Goal: Information Seeking & Learning: Learn about a topic

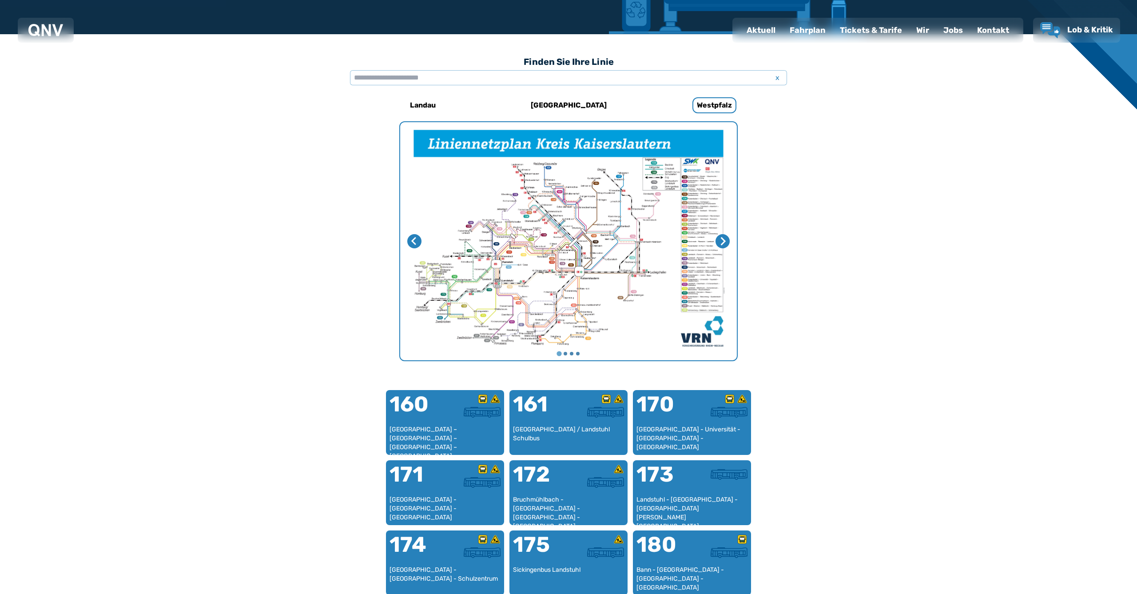
scroll to position [274, 0]
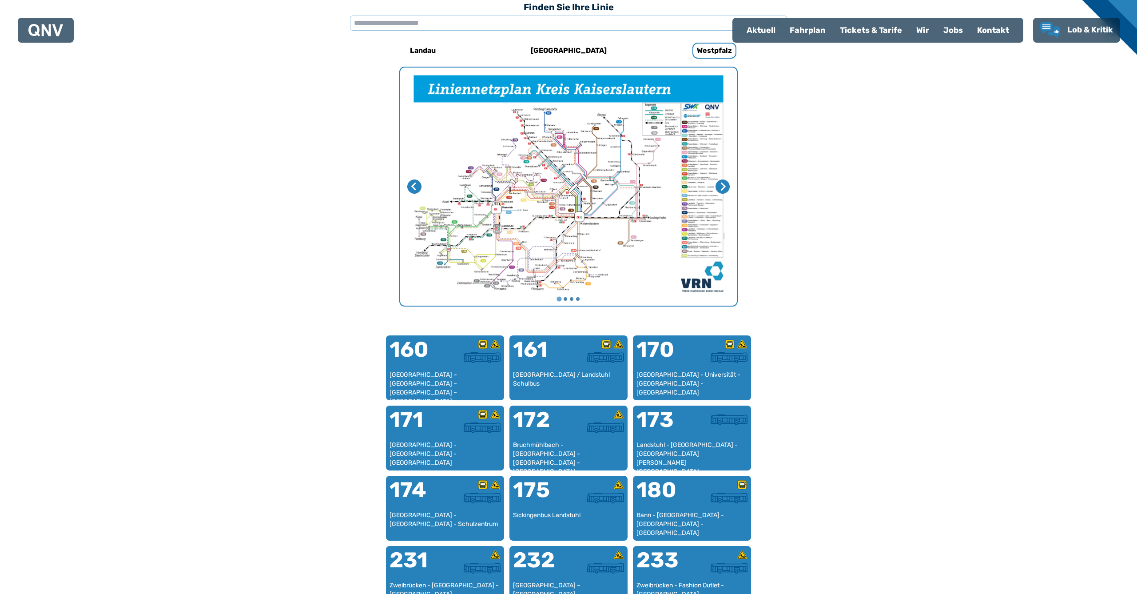
click at [580, 180] on img "1 von 4" at bounding box center [568, 187] width 337 height 238
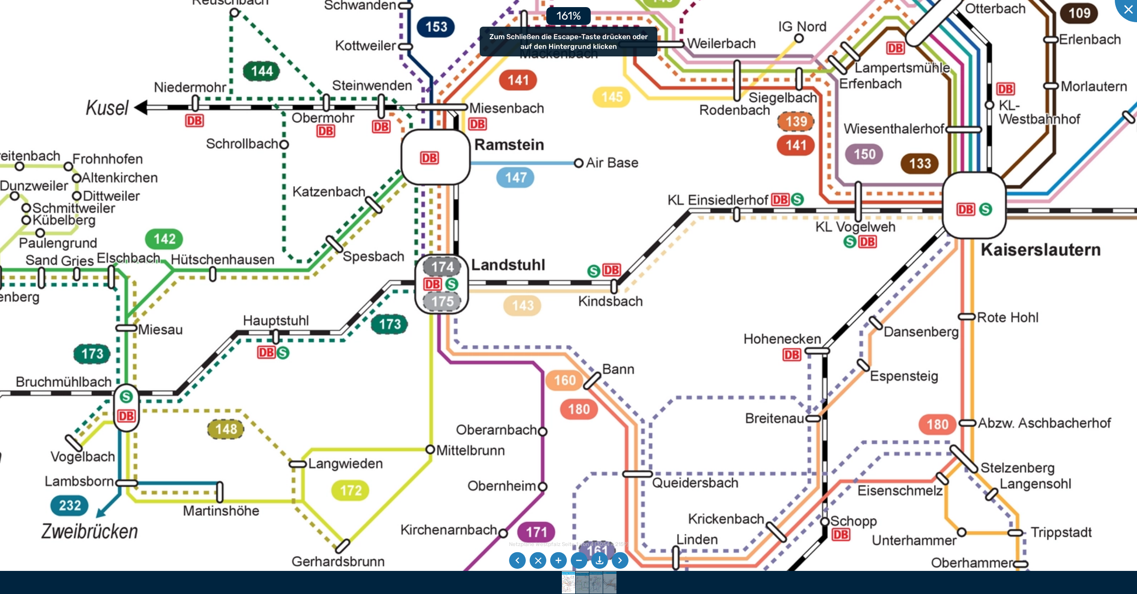
click at [788, 2] on img at bounding box center [903, 10] width 2184 height 1544
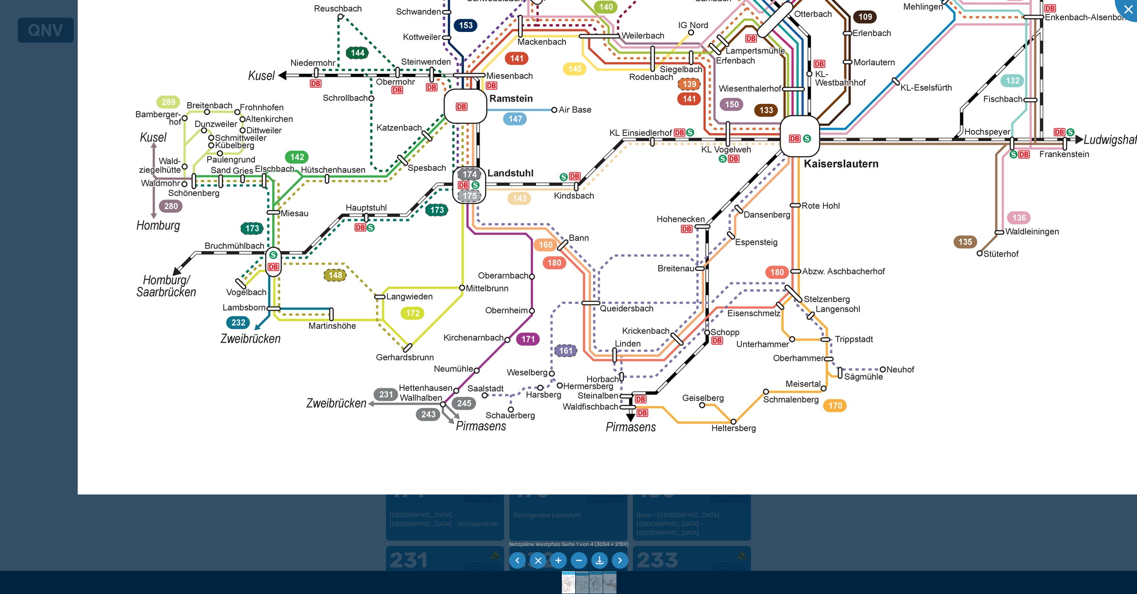
click at [664, 190] on img at bounding box center [756, 14] width 1356 height 959
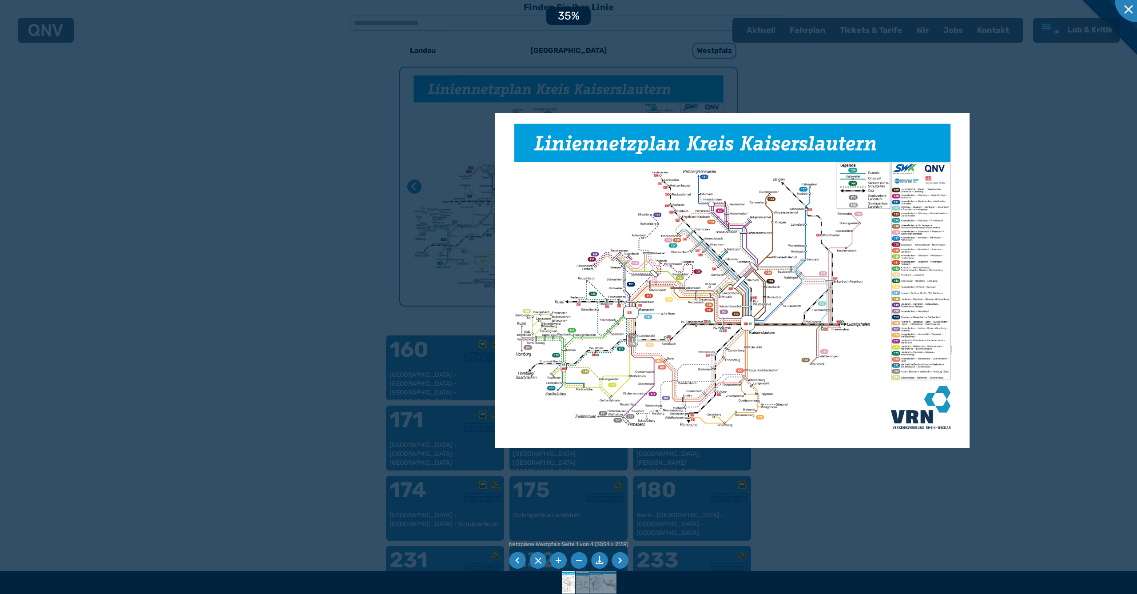
click at [711, 276] on img at bounding box center [732, 280] width 474 height 335
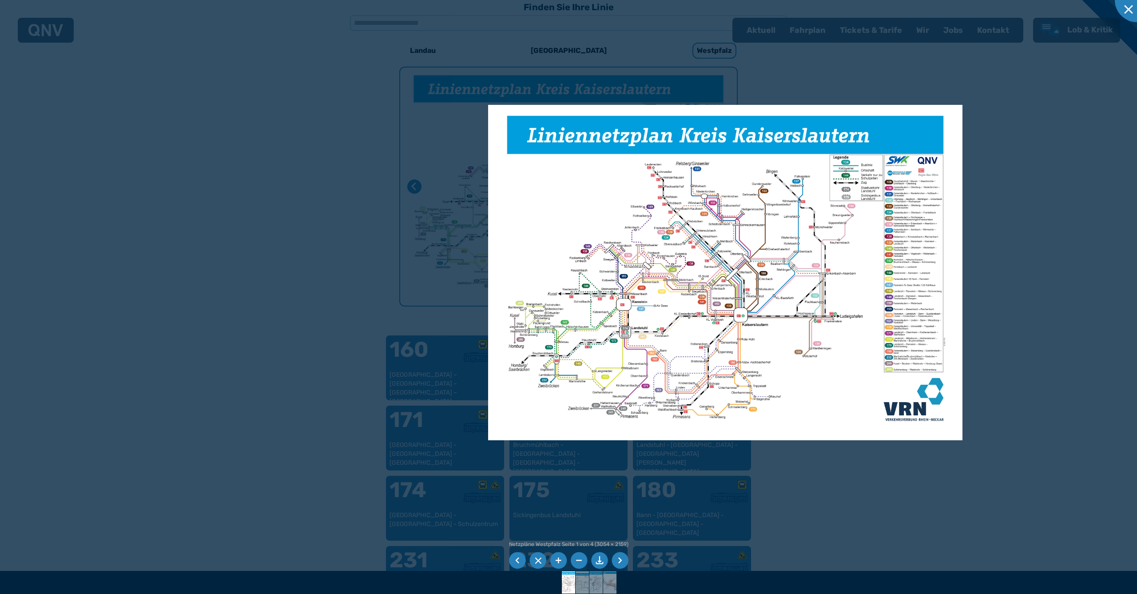
click at [1042, 145] on div at bounding box center [568, 297] width 1137 height 594
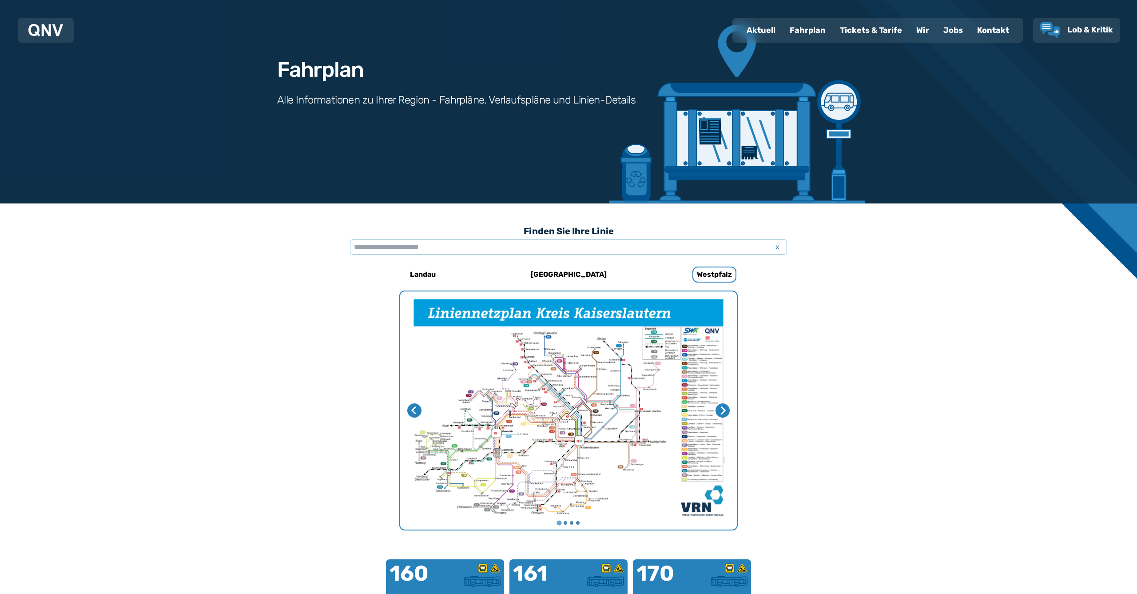
scroll to position [53, 0]
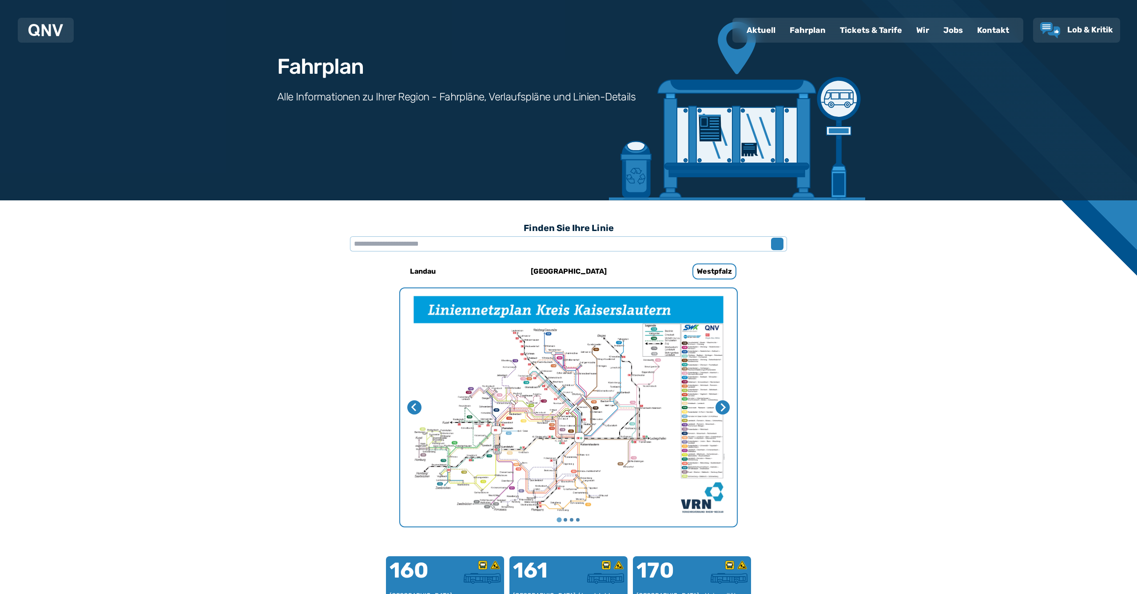
click at [778, 244] on span "x" at bounding box center [777, 244] width 12 height 11
click at [680, 243] on input "text" at bounding box center [568, 243] width 437 height 15
click at [672, 245] on input "text" at bounding box center [568, 243] width 437 height 15
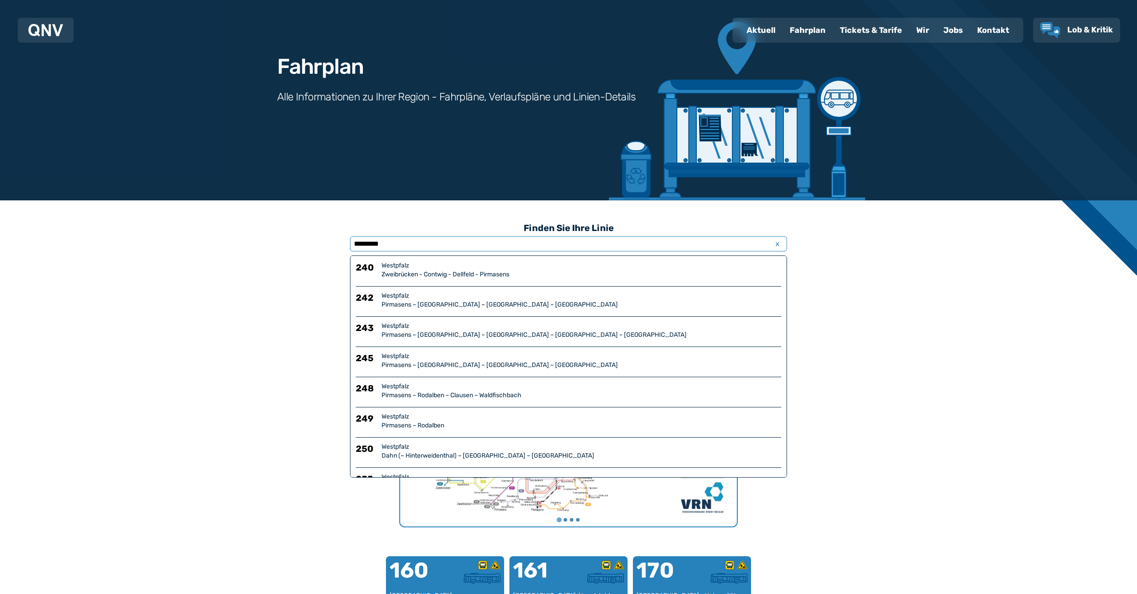
type input "*********"
drag, startPoint x: 1005, startPoint y: 294, endPoint x: 922, endPoint y: 287, distance: 83.3
click at [414, 243] on input "*********" at bounding box center [568, 243] width 437 height 15
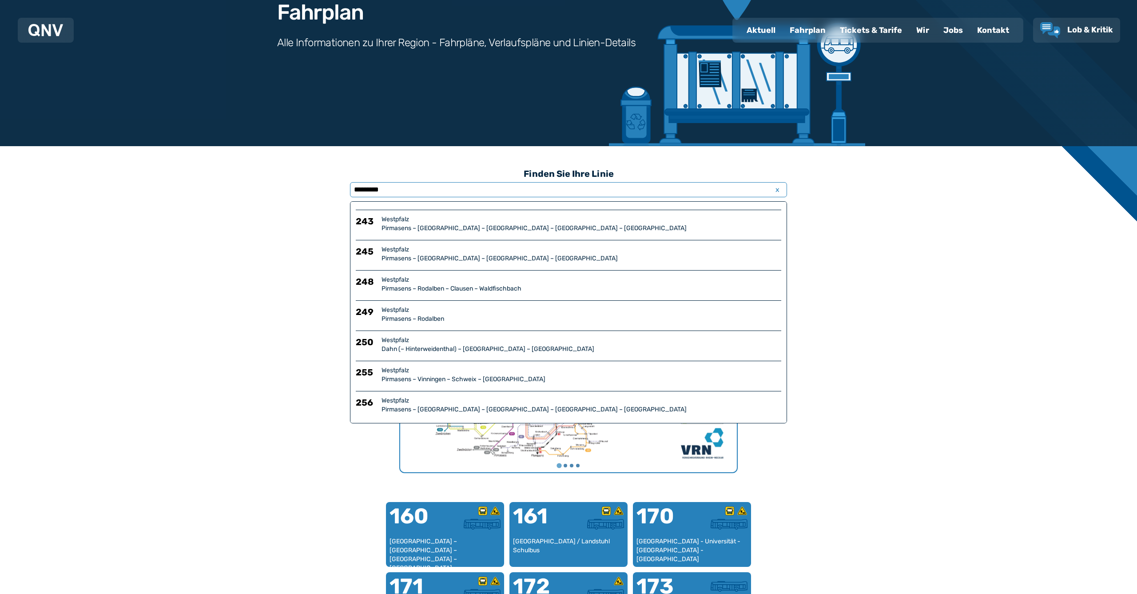
scroll to position [111, 0]
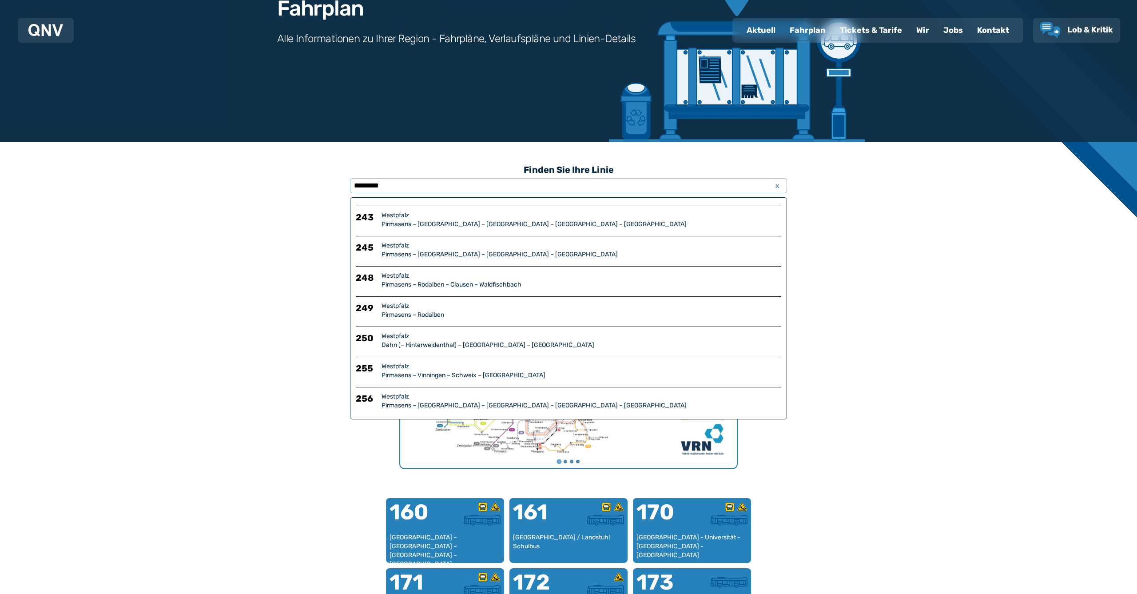
click at [622, 443] on img "1 von 4" at bounding box center [568, 349] width 337 height 238
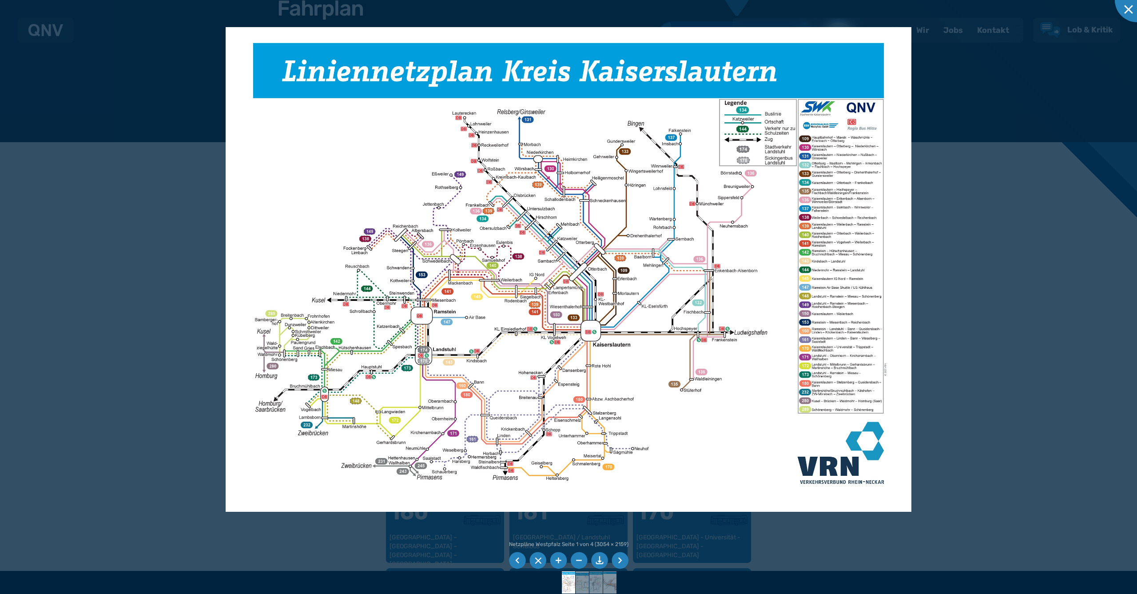
click at [970, 347] on div at bounding box center [568, 297] width 1137 height 594
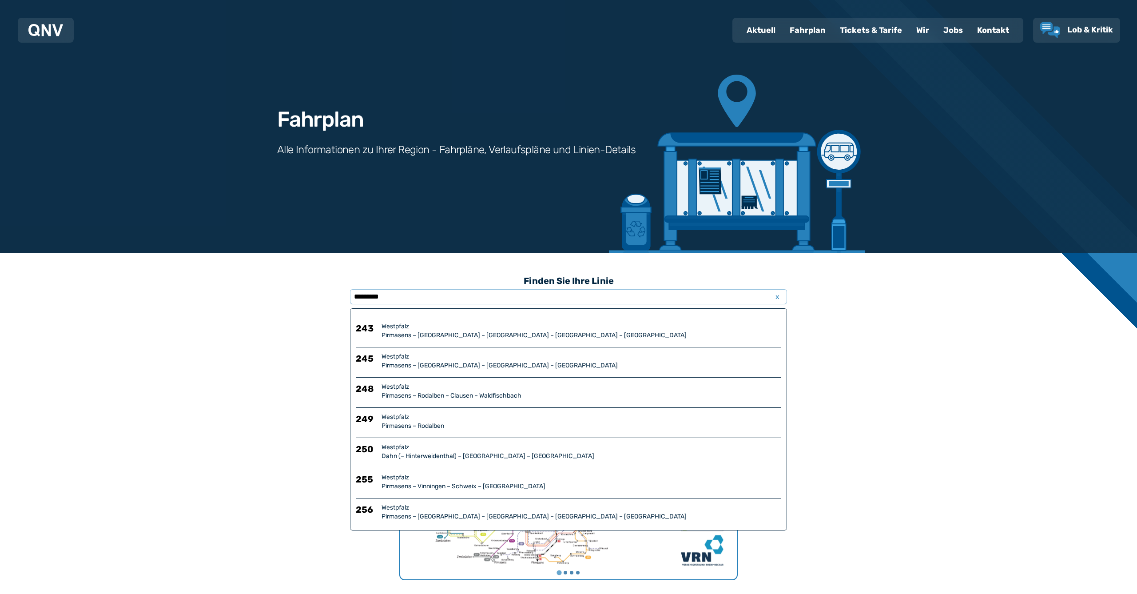
scroll to position [0, 0]
click at [44, 30] on img at bounding box center [45, 30] width 35 height 12
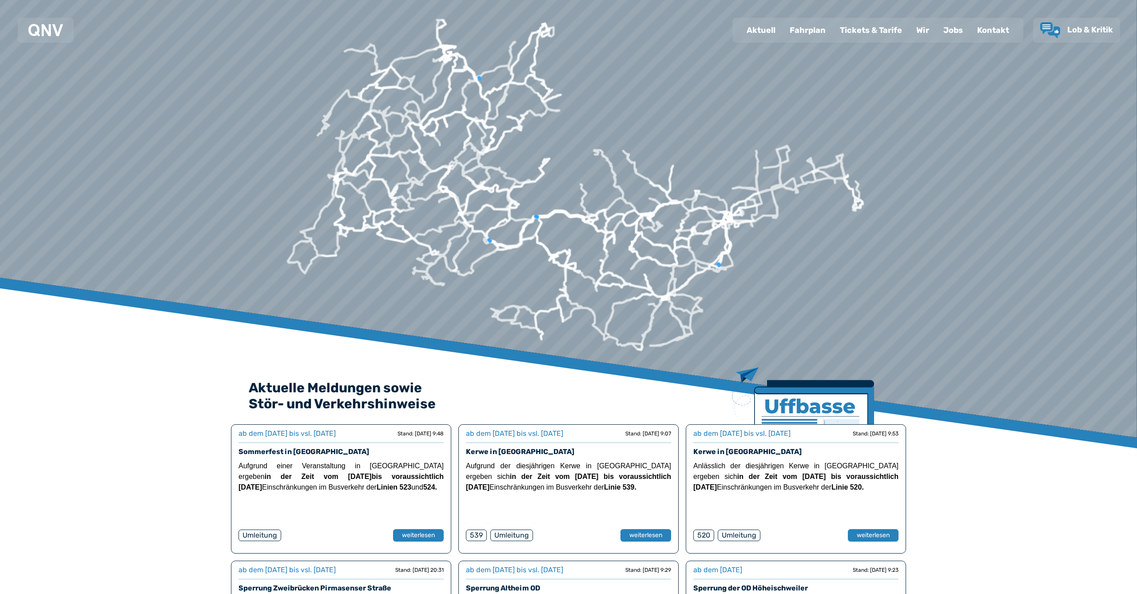
scroll to position [49, 0]
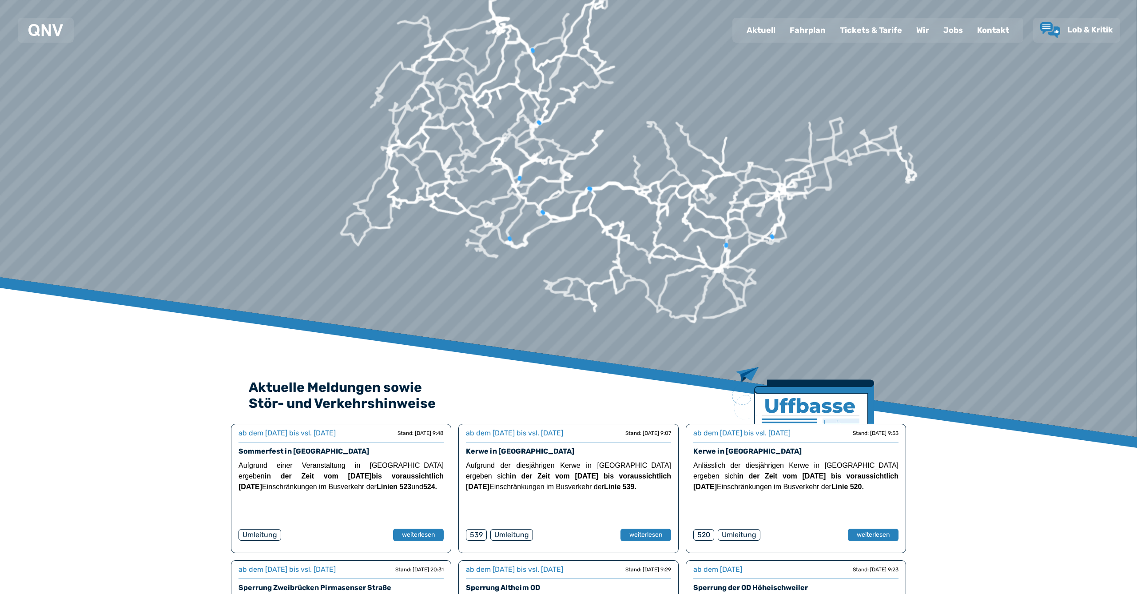
drag, startPoint x: 474, startPoint y: 269, endPoint x: 534, endPoint y: 238, distance: 67.2
click at [529, 238] on icon at bounding box center [518, 240] width 22 height 13
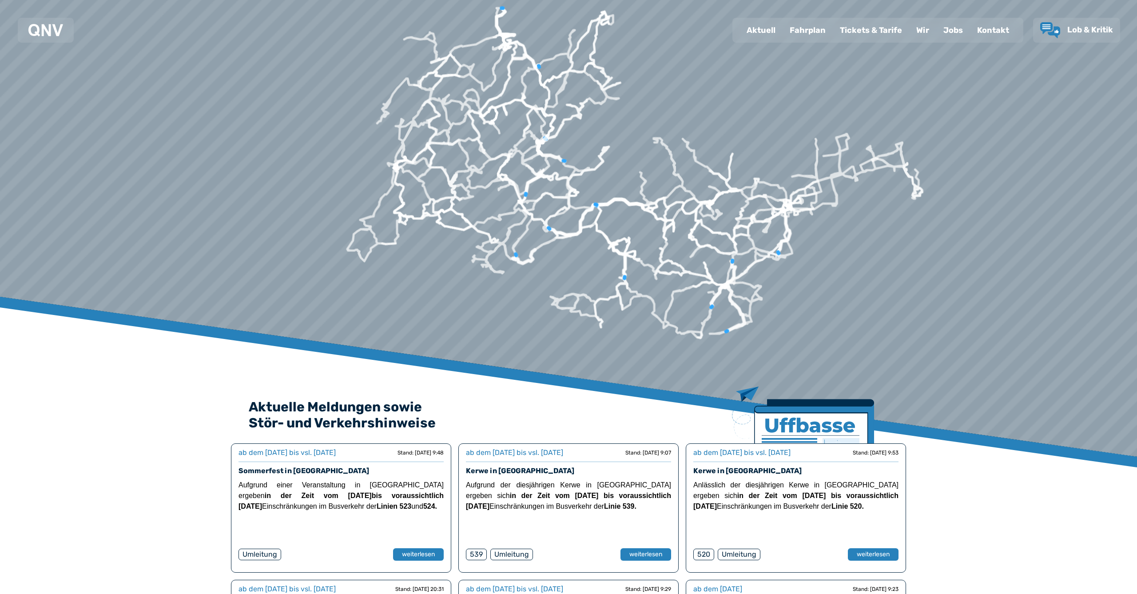
scroll to position [30, 0]
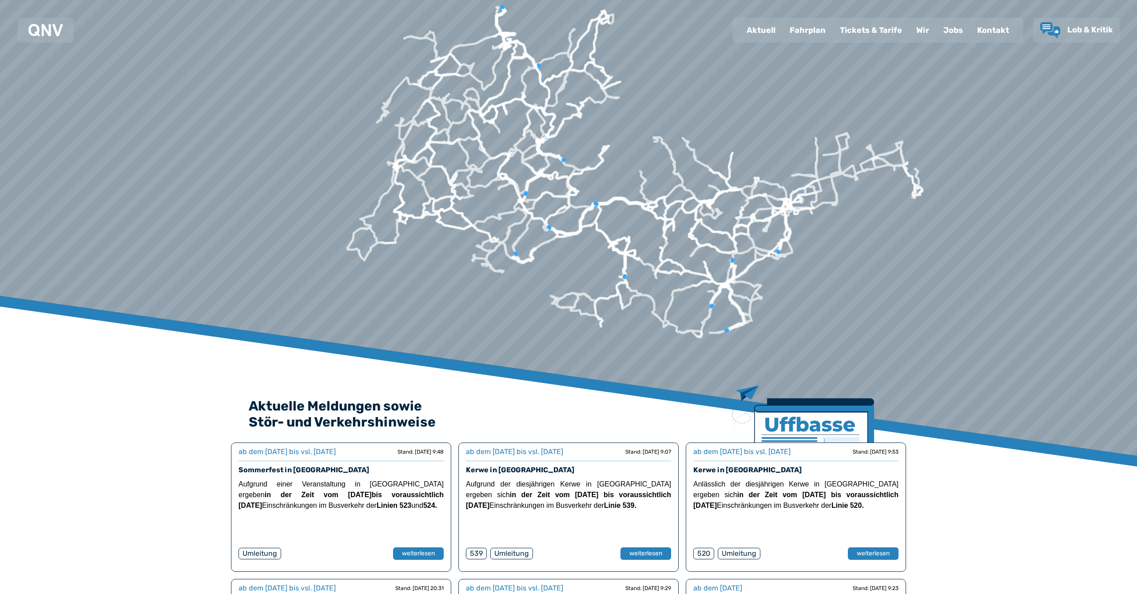
click at [499, 227] on div at bounding box center [568, 45] width 2183 height 1270
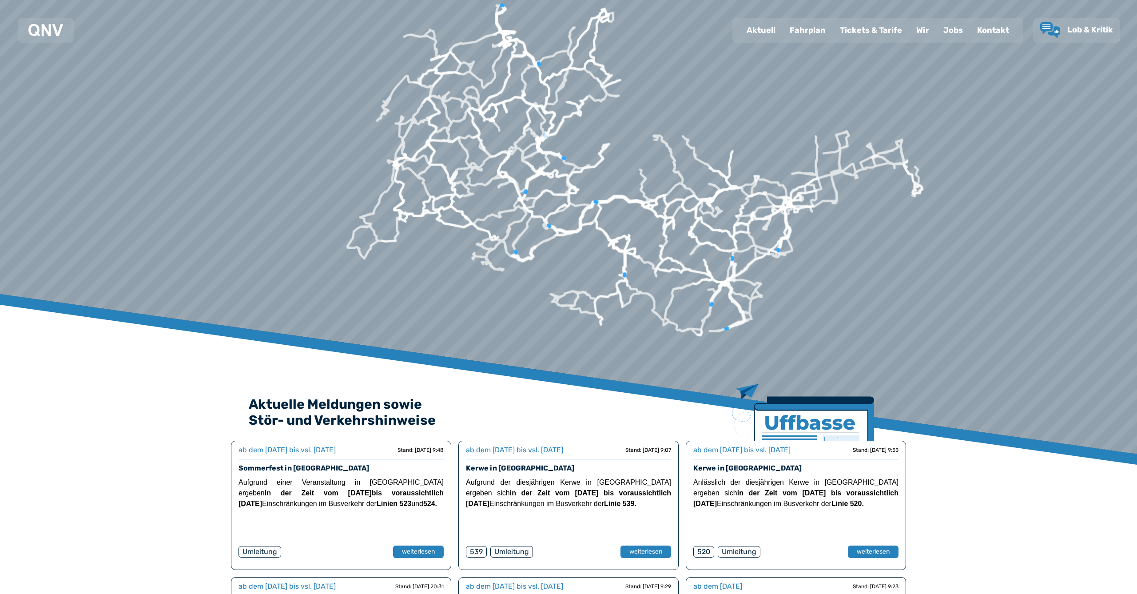
scroll to position [33, 0]
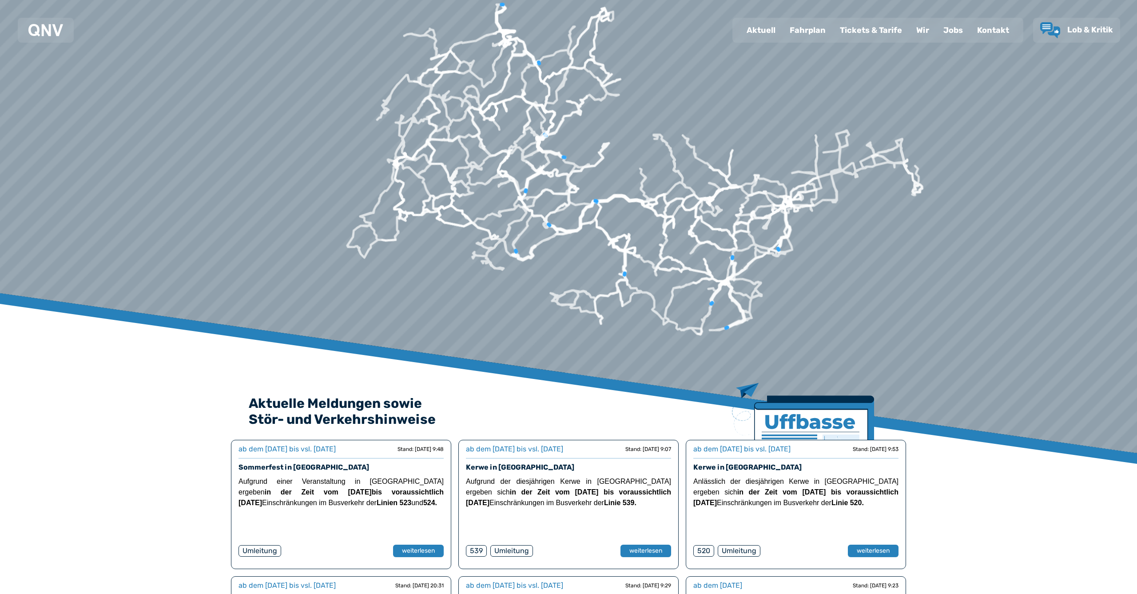
click at [499, 227] on div at bounding box center [568, 42] width 2183 height 1270
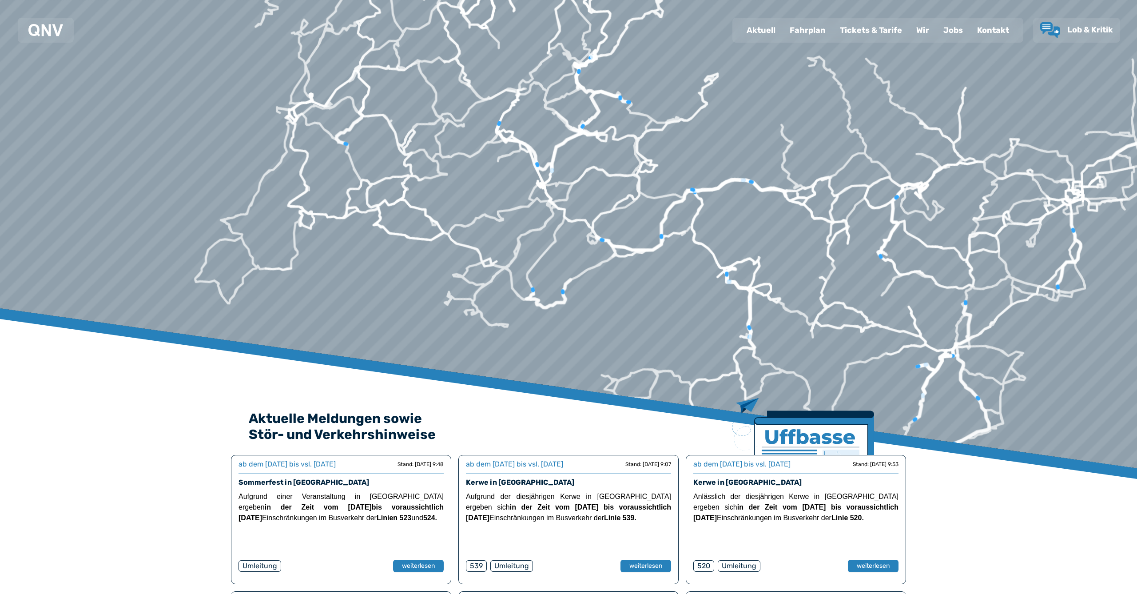
scroll to position [17, 0]
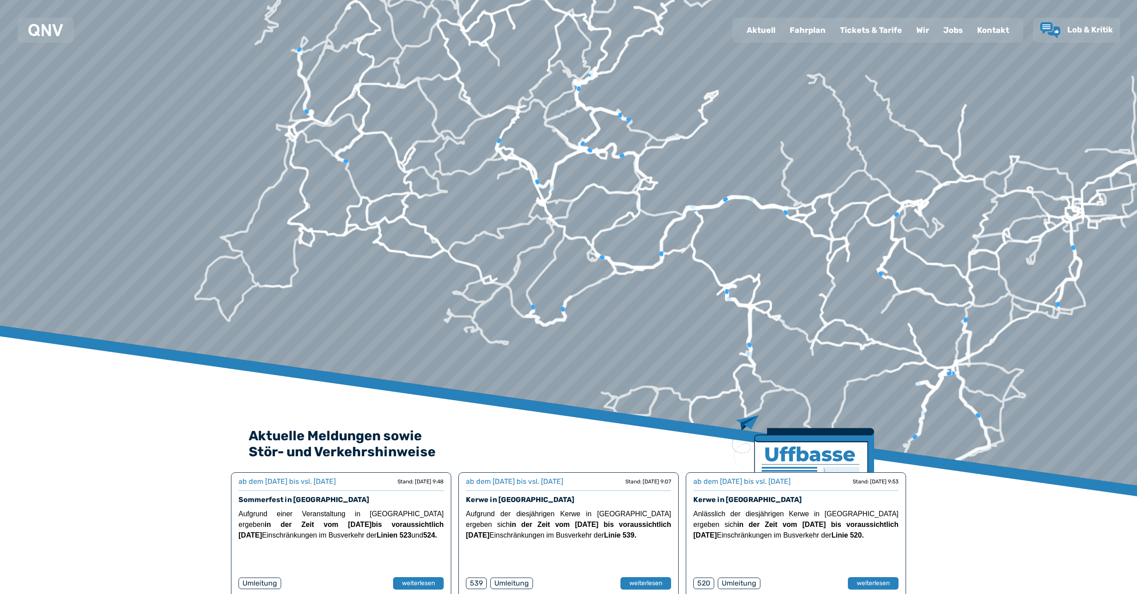
click at [465, 259] on div at bounding box center [568, 75] width 2183 height 1270
click at [483, 261] on div at bounding box center [568, 75] width 2183 height 1270
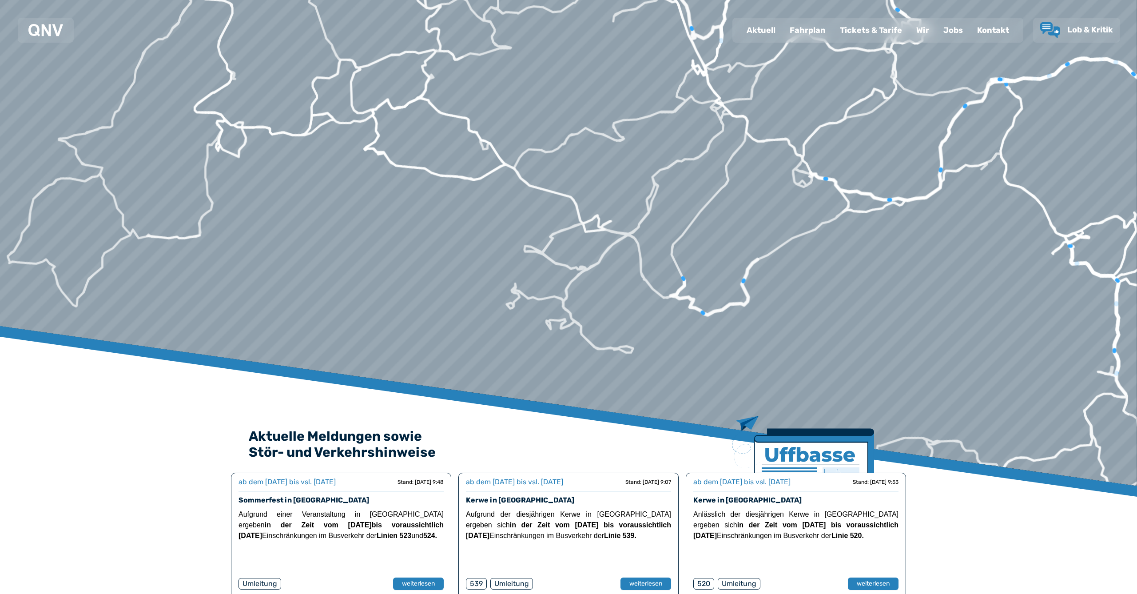
drag, startPoint x: 477, startPoint y: 256, endPoint x: 568, endPoint y: 187, distance: 114.4
click at [568, 187] on div at bounding box center [568, 75] width 2183 height 1270
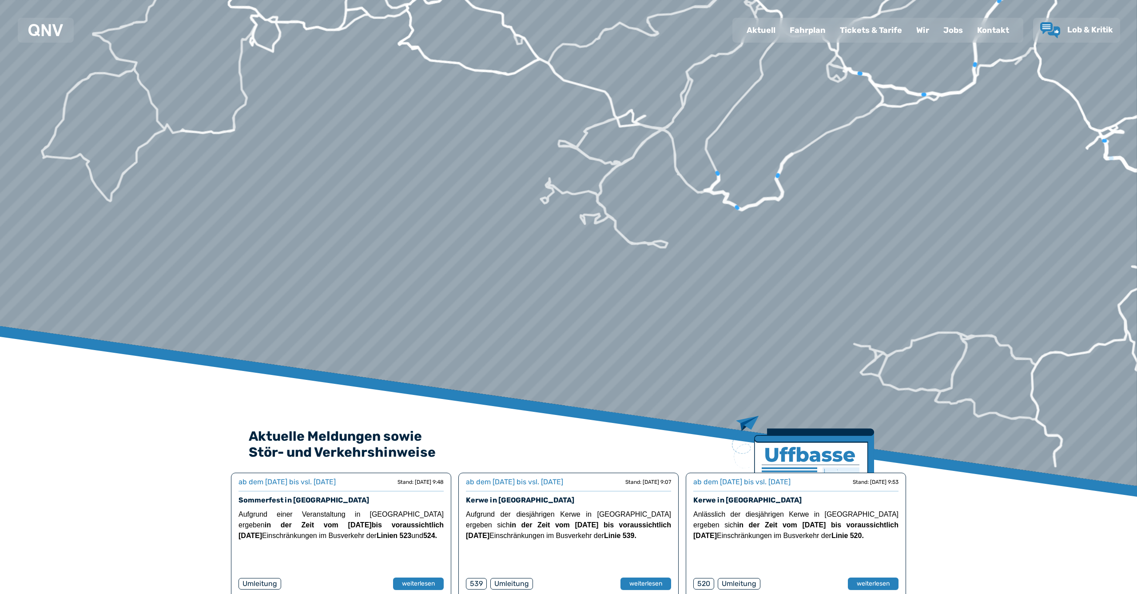
drag, startPoint x: 534, startPoint y: 276, endPoint x: 568, endPoint y: 167, distance: 113.8
click at [568, 167] on div at bounding box center [569, 71] width 2183 height 1270
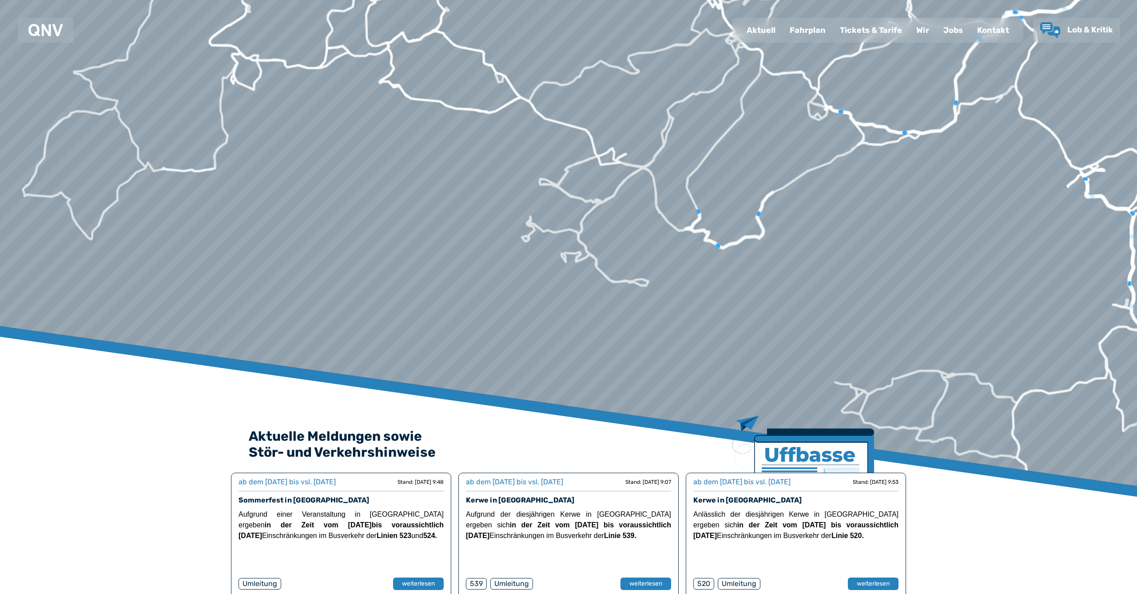
drag, startPoint x: 541, startPoint y: 127, endPoint x: 528, endPoint y: 159, distance: 34.6
click at [528, 159] on div at bounding box center [568, 75] width 2183 height 1270
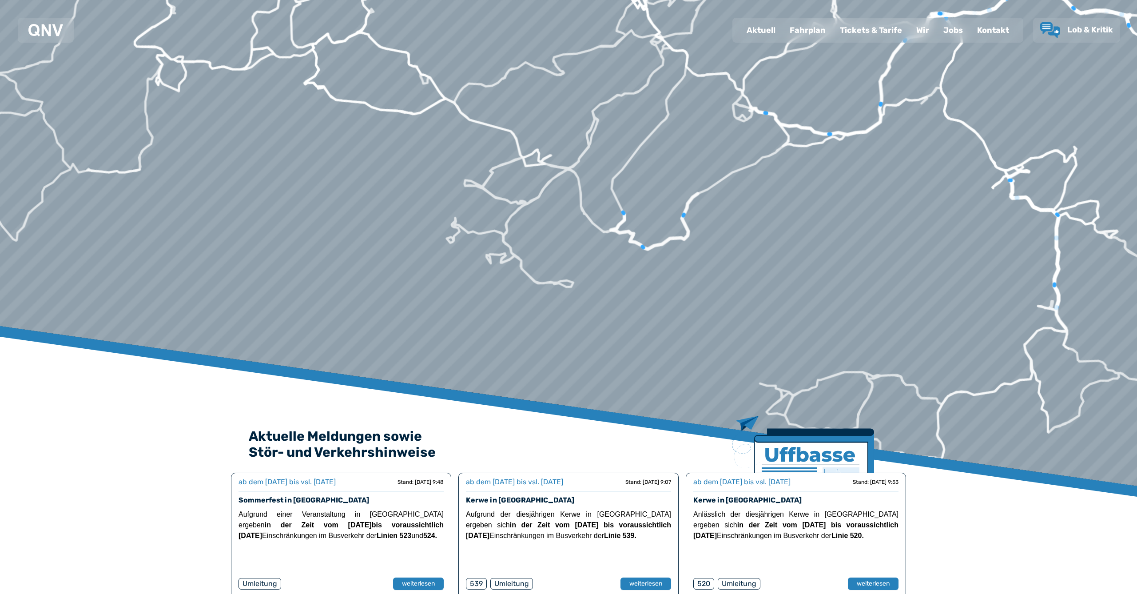
drag, startPoint x: 571, startPoint y: 158, endPoint x: 496, endPoint y: 159, distance: 74.6
click at [496, 159] on div at bounding box center [568, 75] width 2183 height 1270
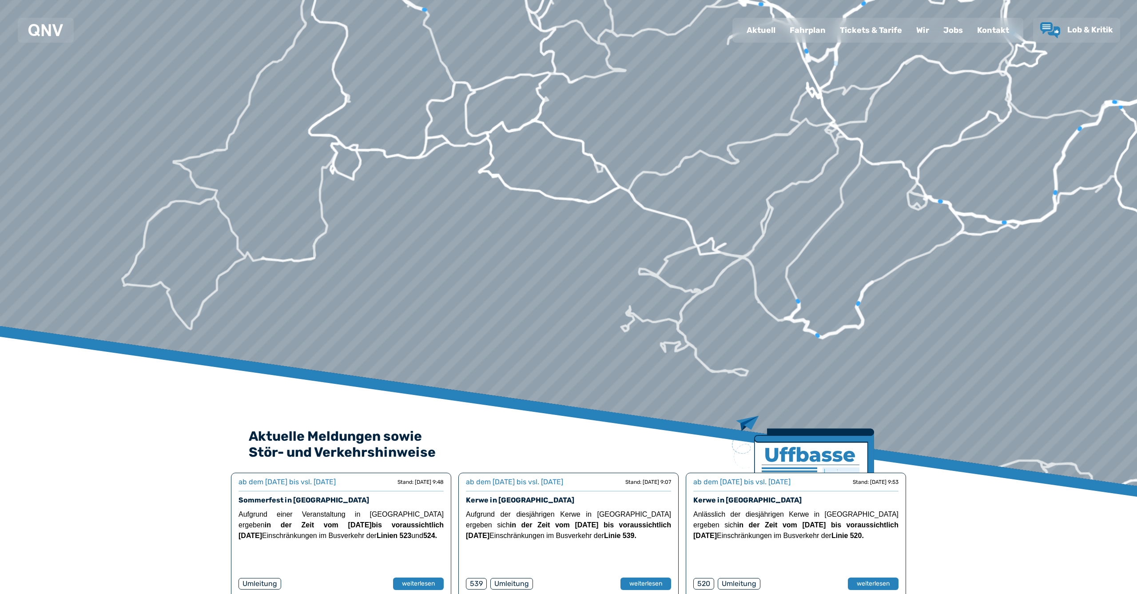
drag, startPoint x: 223, startPoint y: 73, endPoint x: 402, endPoint y: 162, distance: 200.2
click at [402, 162] on div at bounding box center [570, 76] width 2183 height 1270
click at [338, 146] on div at bounding box center [568, 75] width 2183 height 1270
click at [351, 149] on div at bounding box center [568, 75] width 2183 height 1270
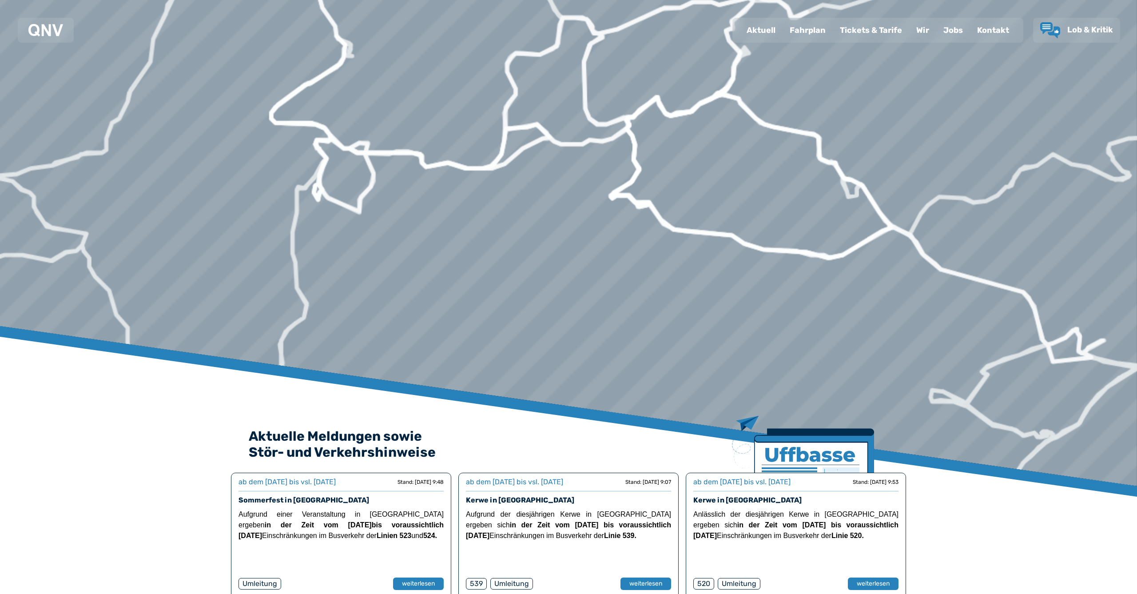
click at [351, 149] on div at bounding box center [568, 75] width 2183 height 1270
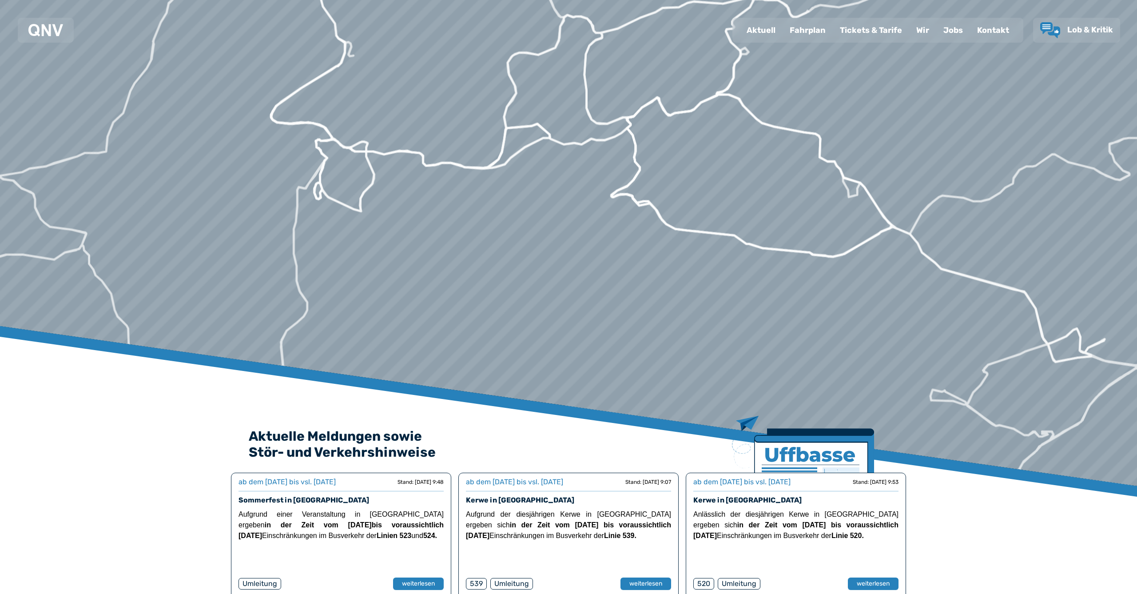
scroll to position [0, 0]
click at [327, 153] on div at bounding box center [568, 75] width 2183 height 1270
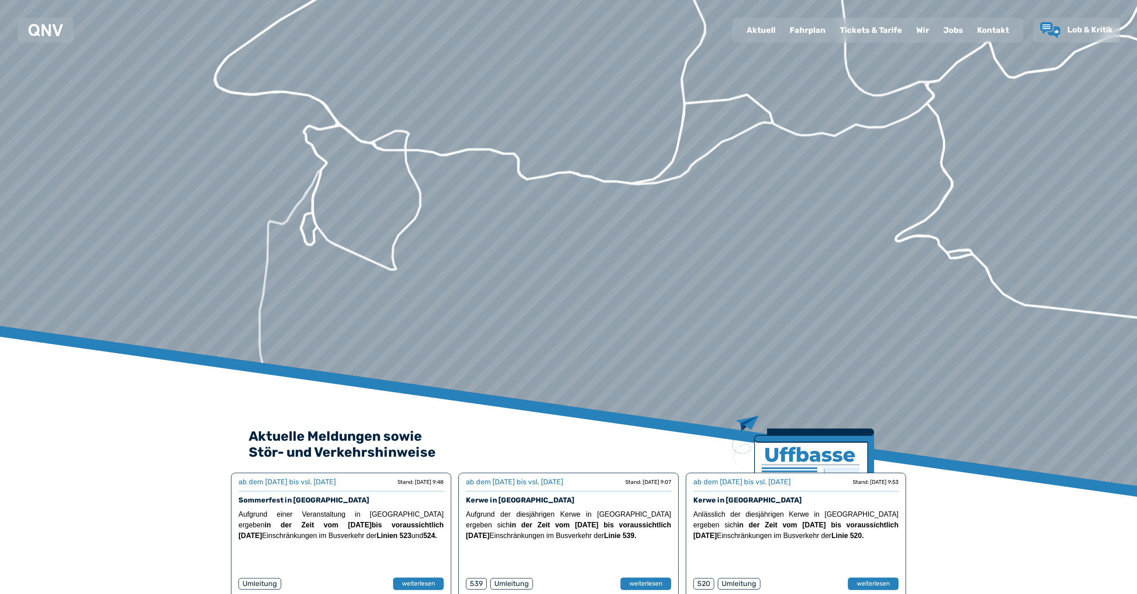
click at [325, 125] on div at bounding box center [568, 75] width 2183 height 1270
click at [301, 133] on div at bounding box center [568, 75] width 2183 height 1270
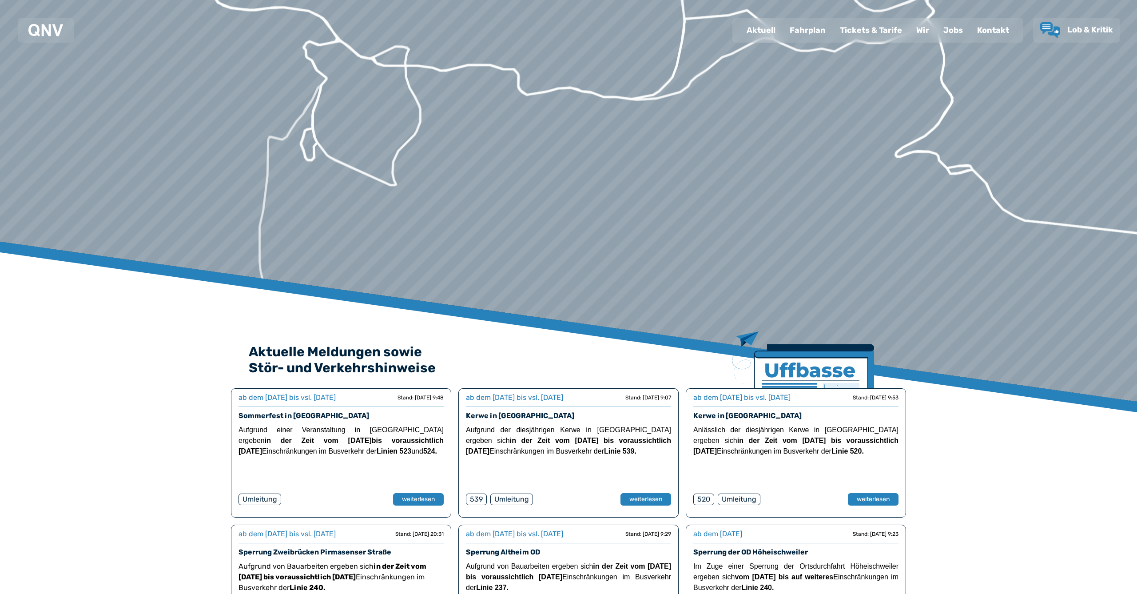
scroll to position [87, 0]
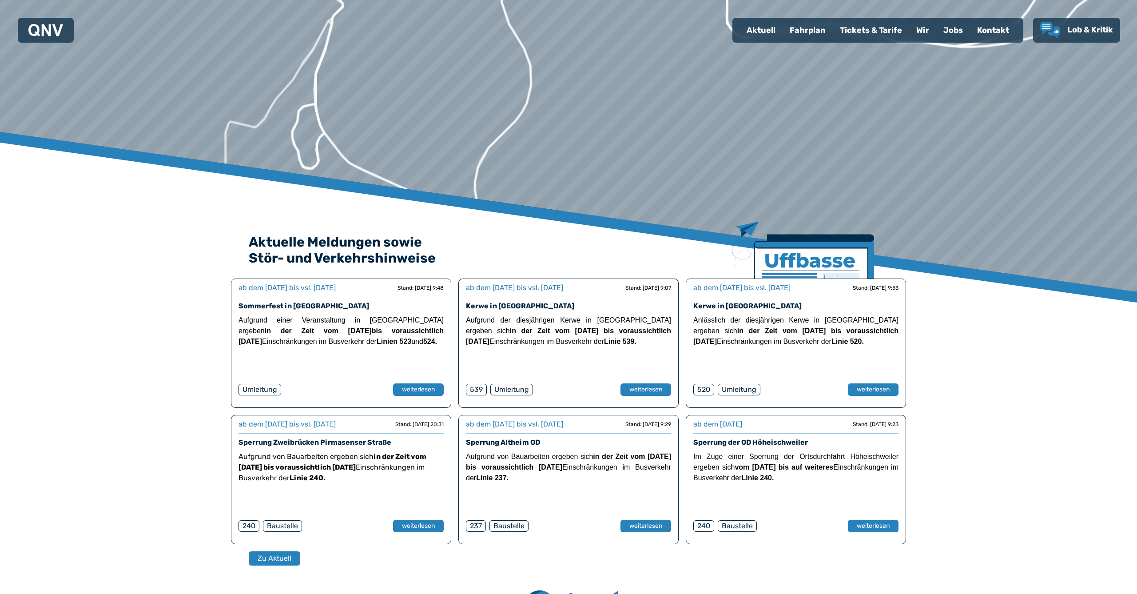
scroll to position [200, 0]
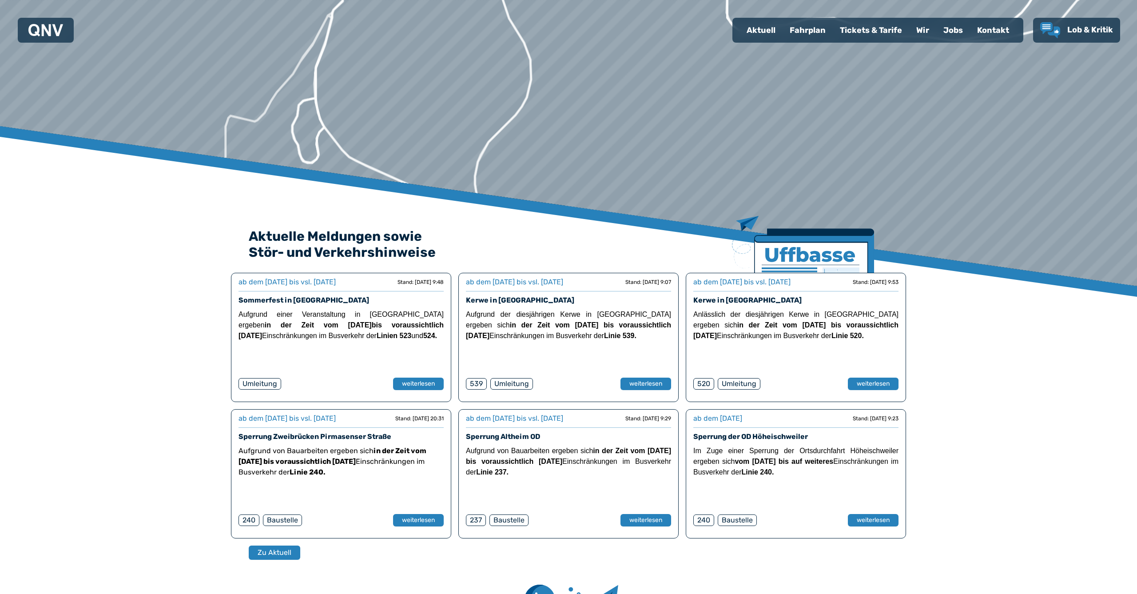
click at [864, 30] on div "Tickets & Tarife" at bounding box center [871, 30] width 76 height 23
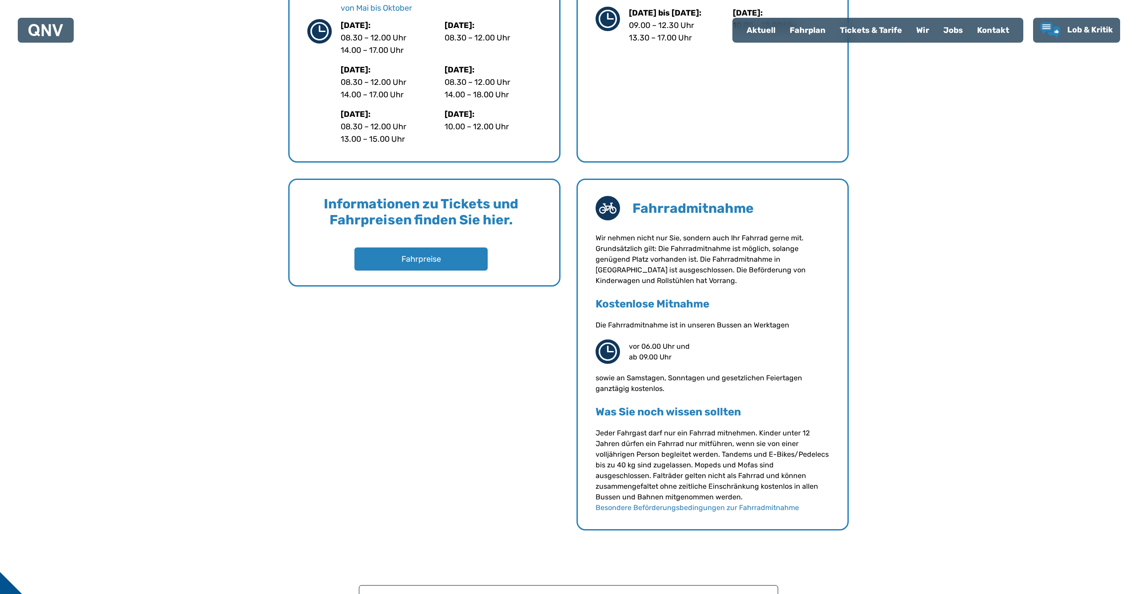
scroll to position [567, 0]
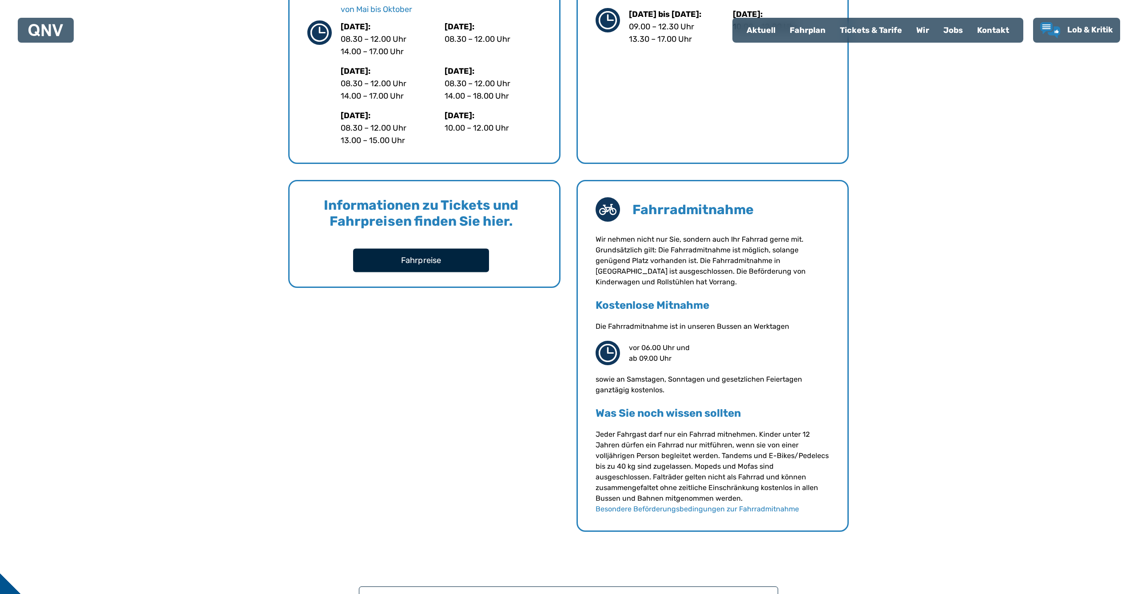
click at [437, 263] on button "Fahrpreise" at bounding box center [421, 260] width 136 height 24
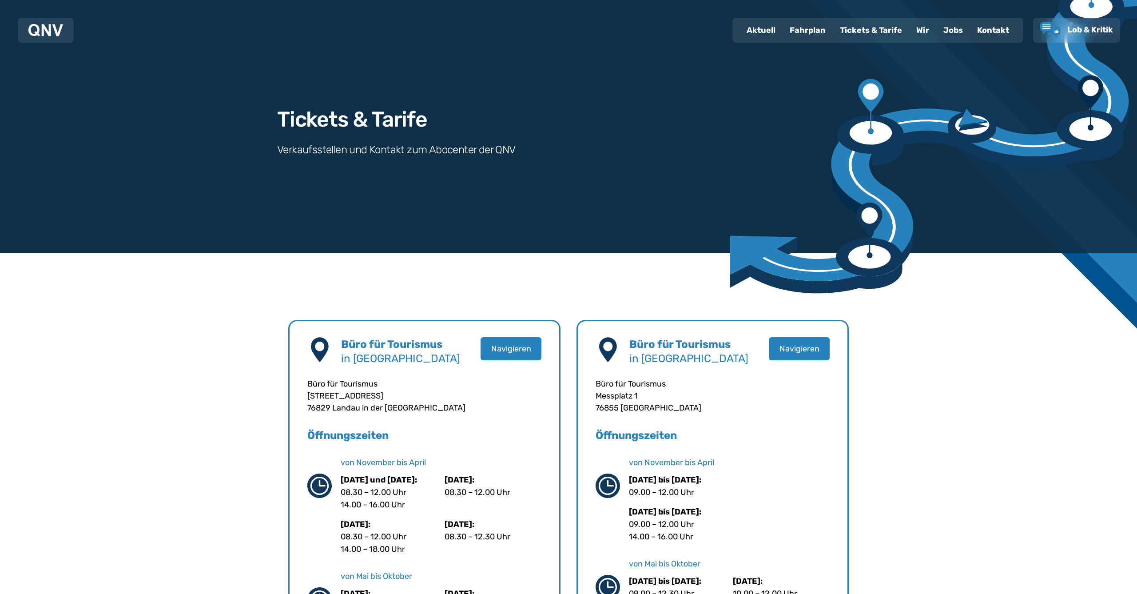
scroll to position [0, 0]
click at [760, 29] on div "Aktuell" at bounding box center [761, 30] width 43 height 23
select select "*"
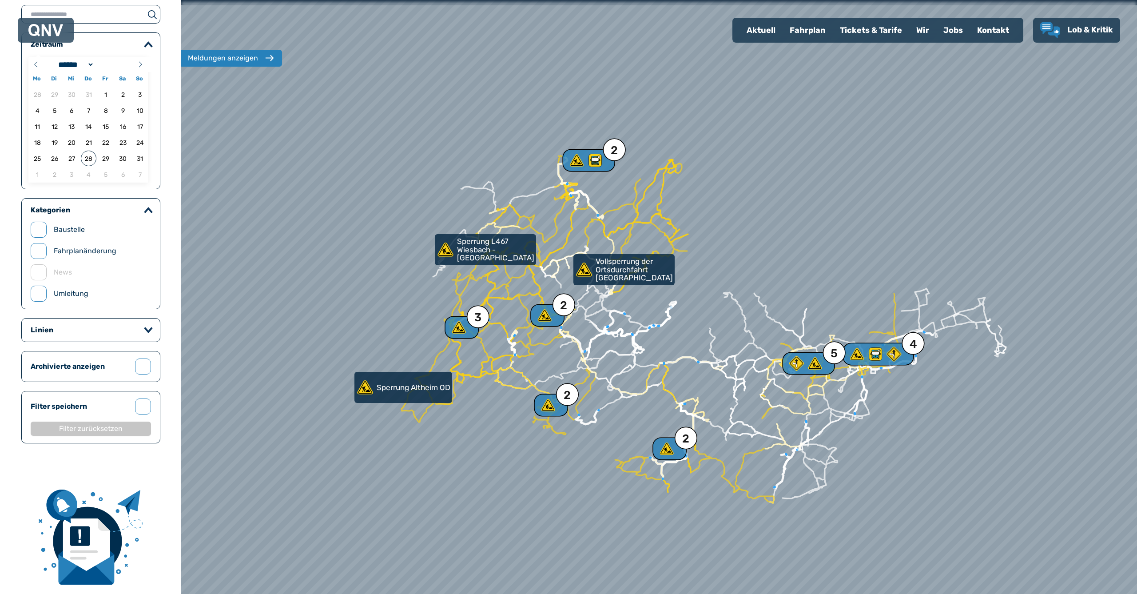
scroll to position [46, 0]
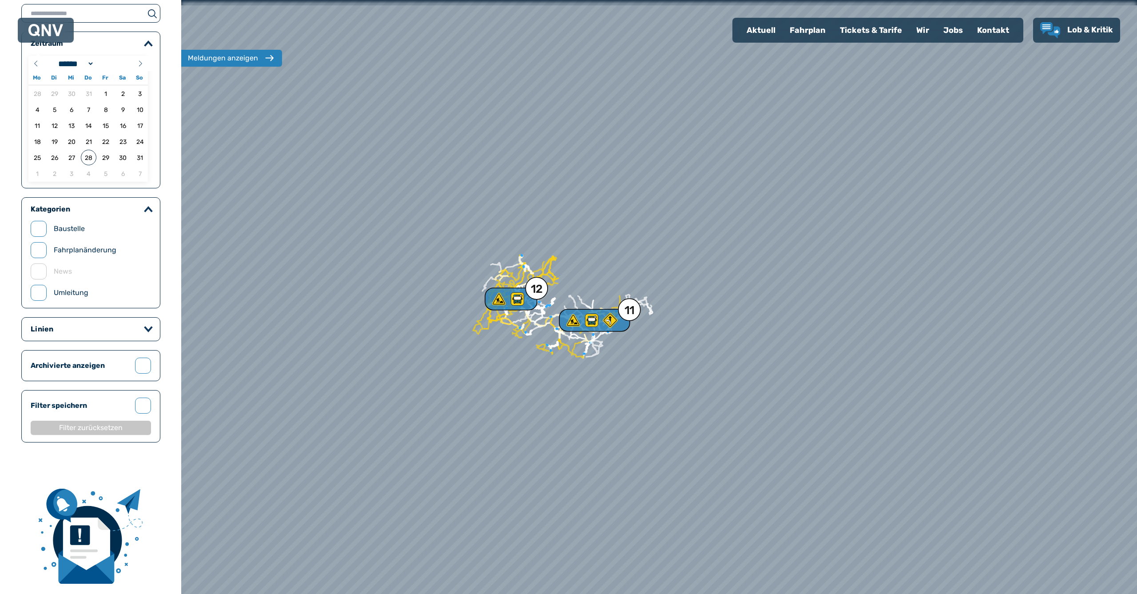
drag, startPoint x: 755, startPoint y: 267, endPoint x: 654, endPoint y: 211, distance: 115.5
click at [664, 183] on div at bounding box center [657, 293] width 1147 height 712
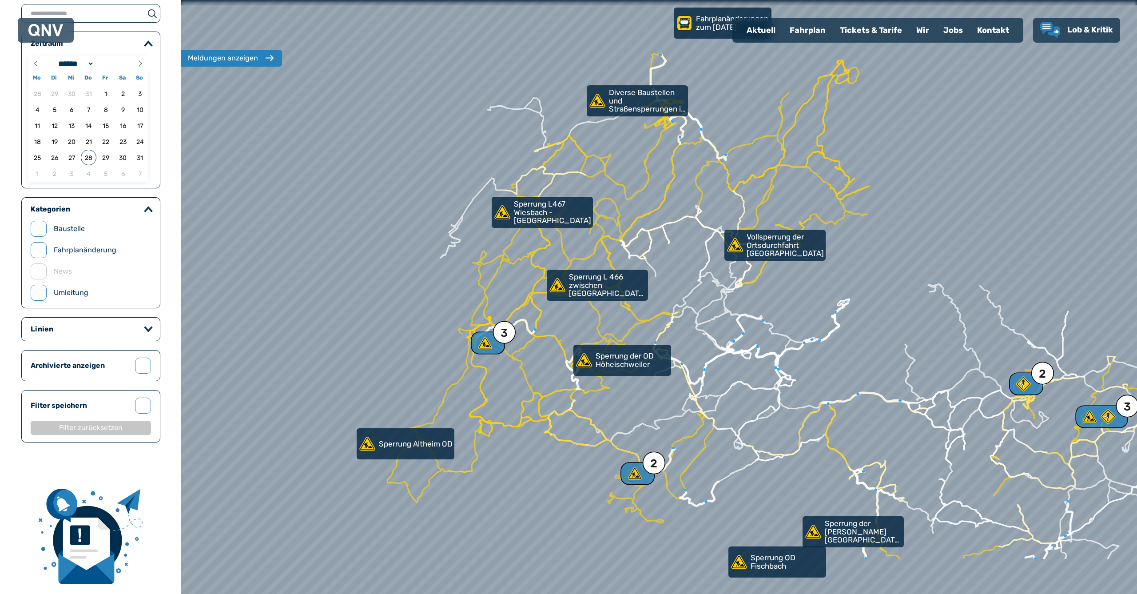
drag, startPoint x: 597, startPoint y: 376, endPoint x: 781, endPoint y: 283, distance: 206.0
click at [781, 283] on div at bounding box center [659, 296] width 1147 height 712
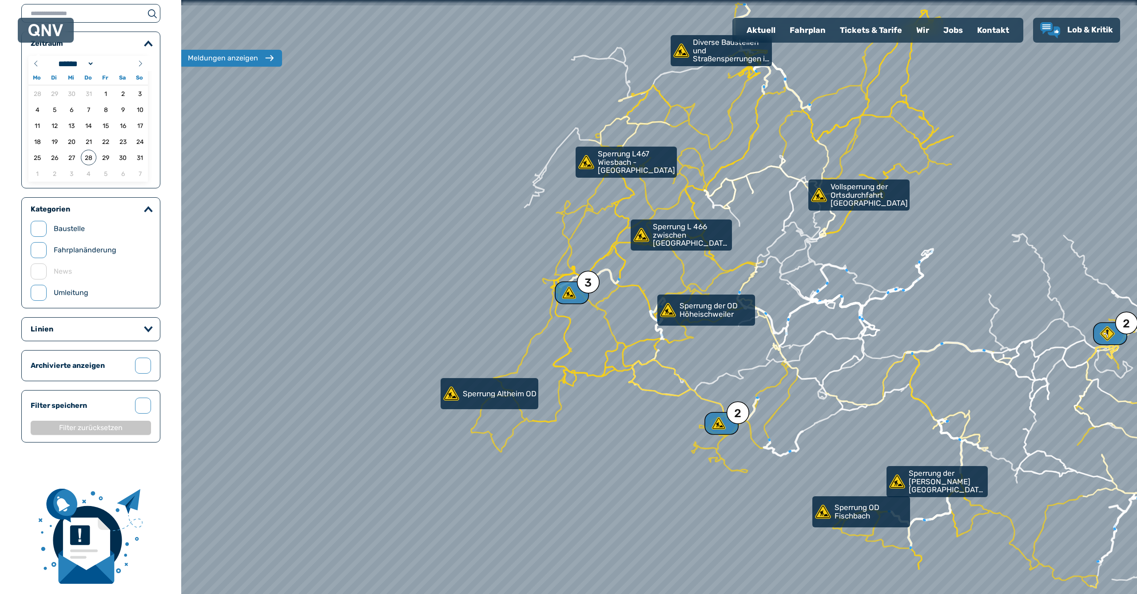
drag, startPoint x: 640, startPoint y: 381, endPoint x: 727, endPoint y: 329, distance: 100.6
click at [727, 329] on div at bounding box center [660, 296] width 1147 height 712
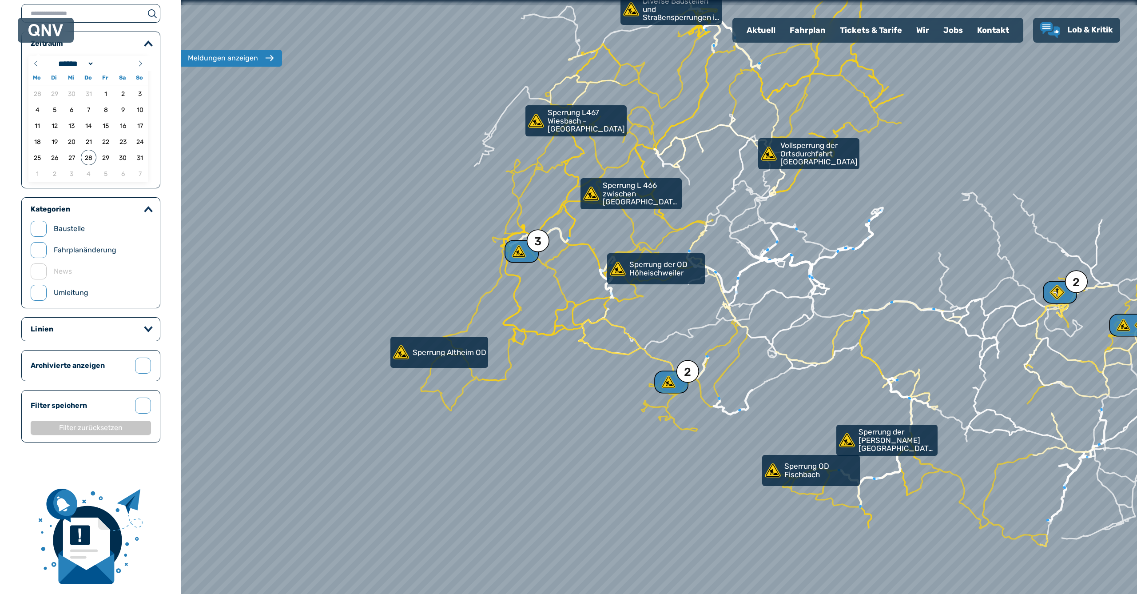
drag, startPoint x: 729, startPoint y: 358, endPoint x: 636, endPoint y: 322, distance: 99.1
click at [636, 322] on div at bounding box center [654, 296] width 1147 height 712
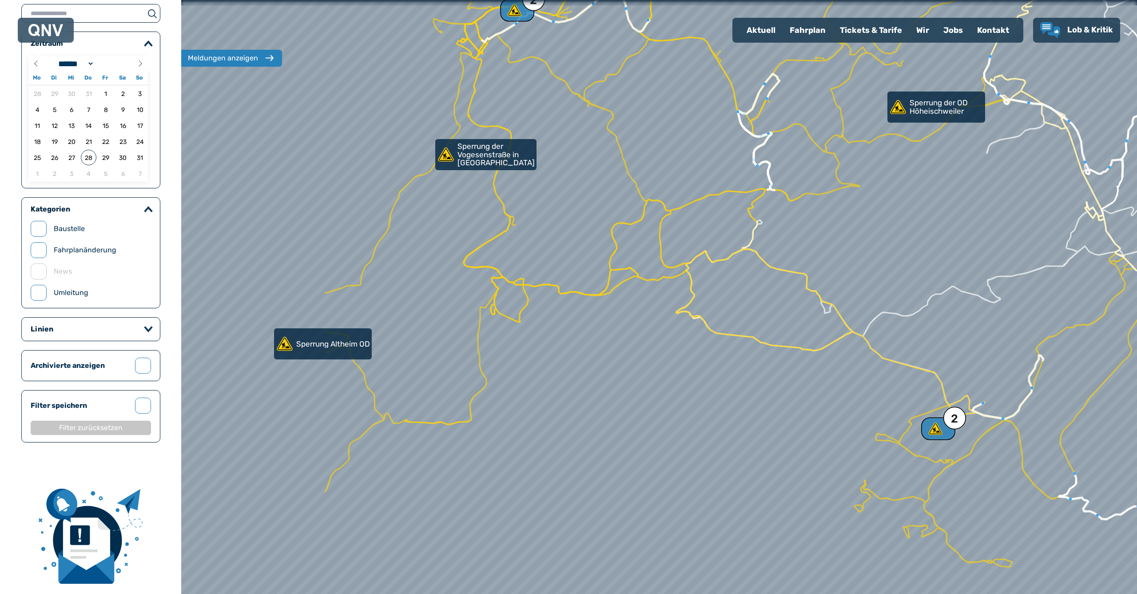
drag, startPoint x: 597, startPoint y: 348, endPoint x: 807, endPoint y: 301, distance: 215.7
click at [807, 301] on div at bounding box center [659, 296] width 1147 height 712
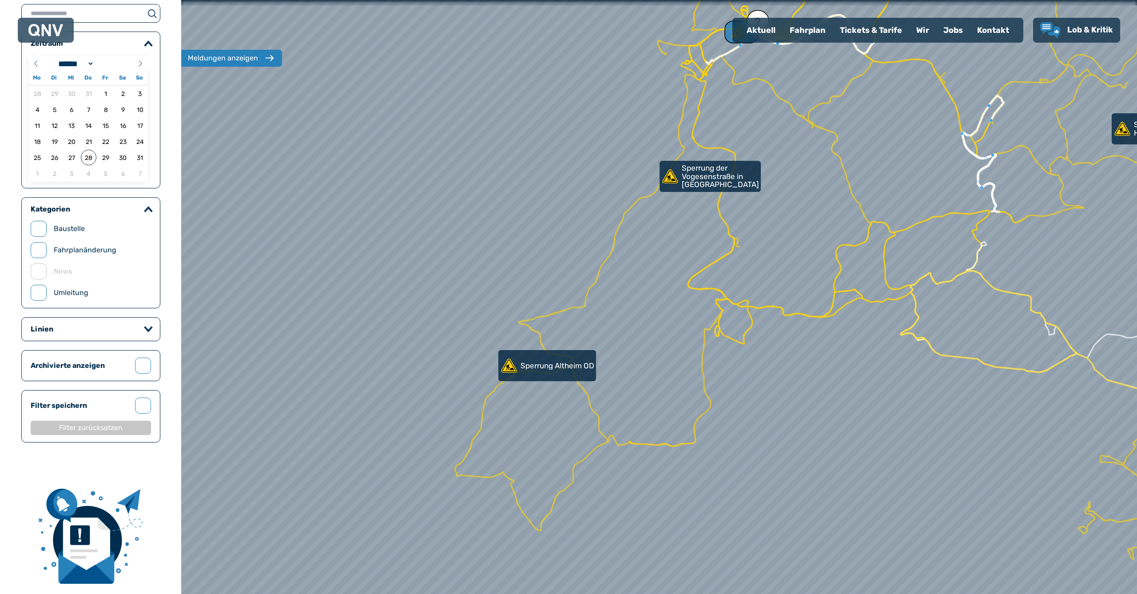
drag, startPoint x: 573, startPoint y: 271, endPoint x: 751, endPoint y: 291, distance: 179.7
click at [751, 291] on div at bounding box center [659, 297] width 1147 height 712
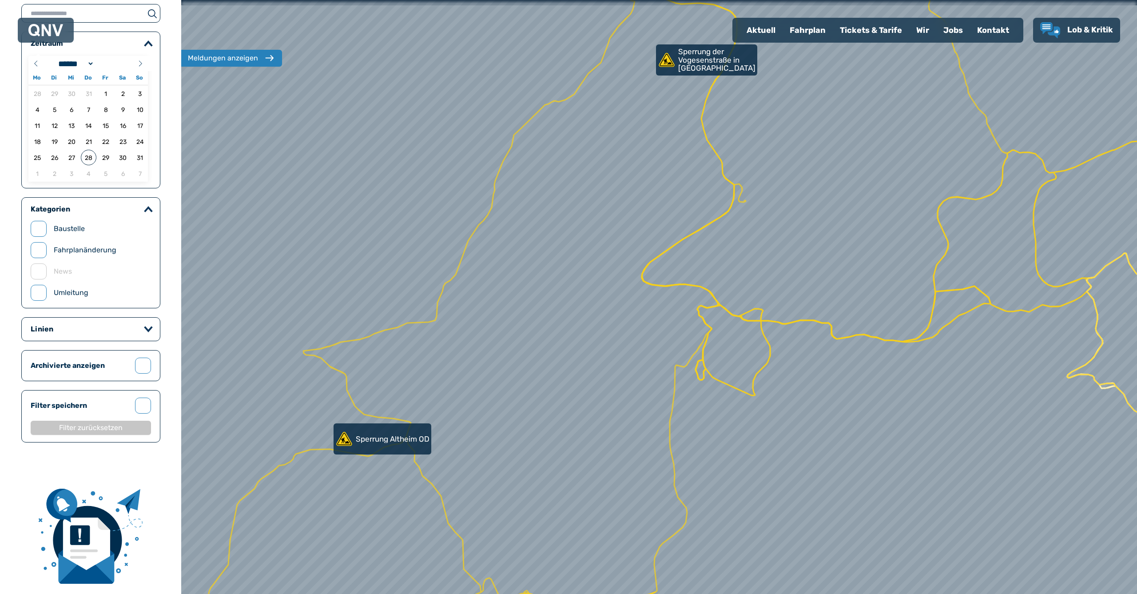
click at [706, 310] on div at bounding box center [659, 296] width 1147 height 712
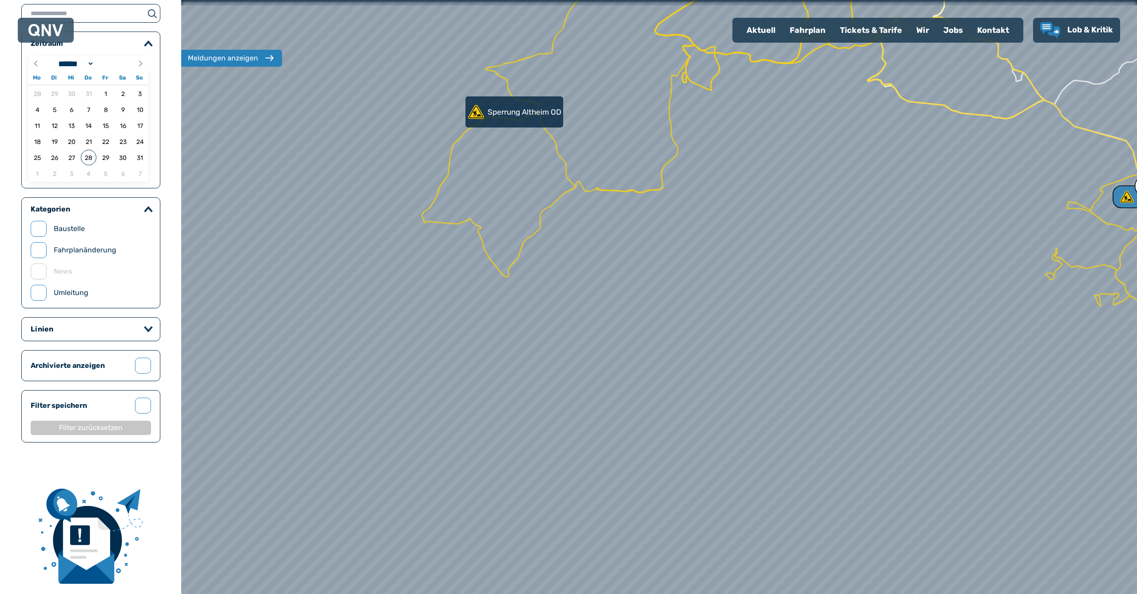
drag, startPoint x: 782, startPoint y: 351, endPoint x: 747, endPoint y: 86, distance: 267.5
click at [746, 80] on div at bounding box center [656, 290] width 1147 height 712
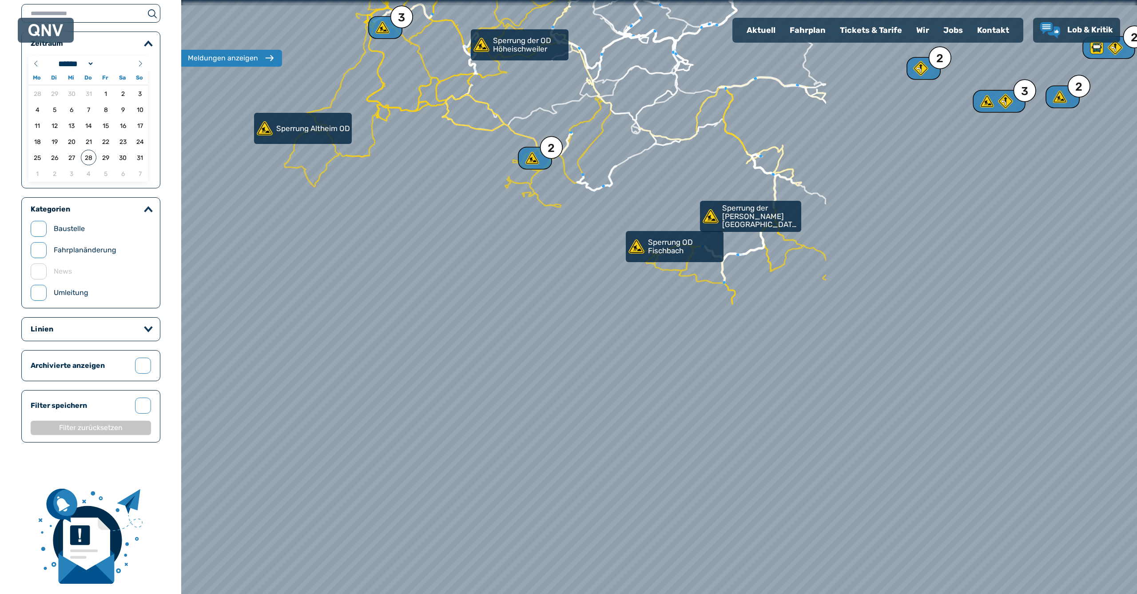
drag, startPoint x: 889, startPoint y: 161, endPoint x: 483, endPoint y: 153, distance: 406.5
click at [483, 153] on div at bounding box center [659, 296] width 1147 height 712
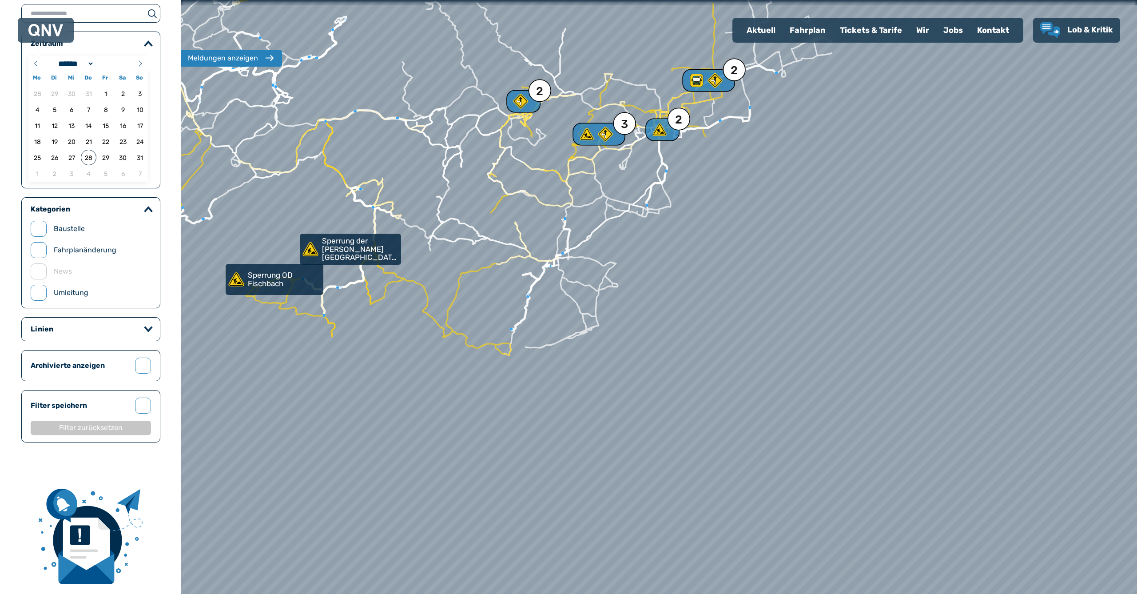
drag, startPoint x: 674, startPoint y: 179, endPoint x: 347, endPoint y: 200, distance: 327.6
click at [347, 200] on div at bounding box center [659, 296] width 1147 height 712
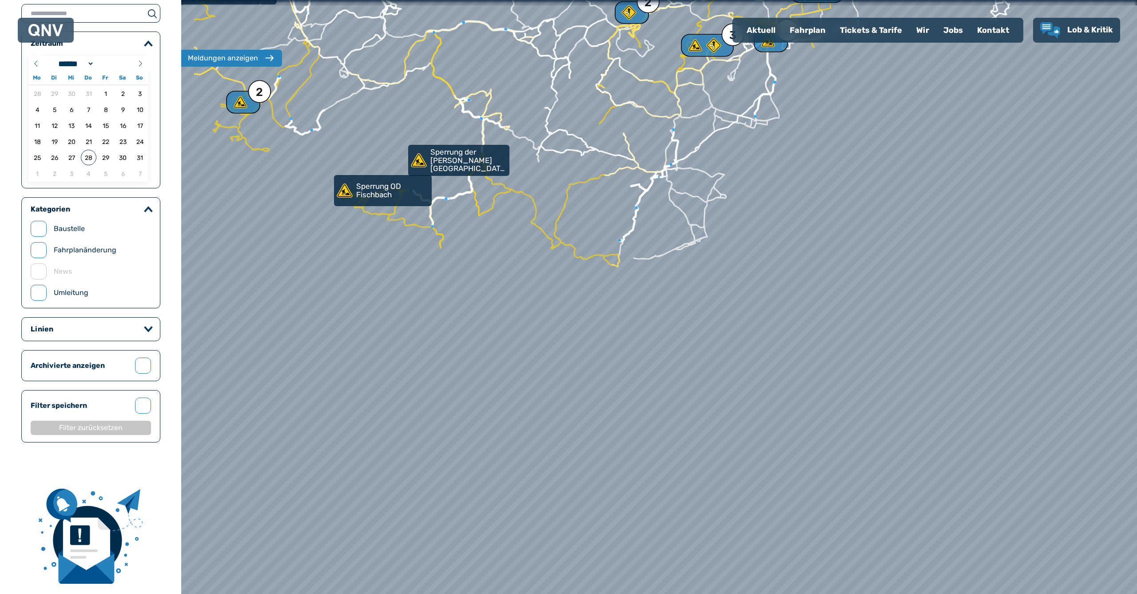
drag, startPoint x: 505, startPoint y: 286, endPoint x: 593, endPoint y: 220, distance: 109.8
click at [593, 219] on div at bounding box center [659, 296] width 1147 height 712
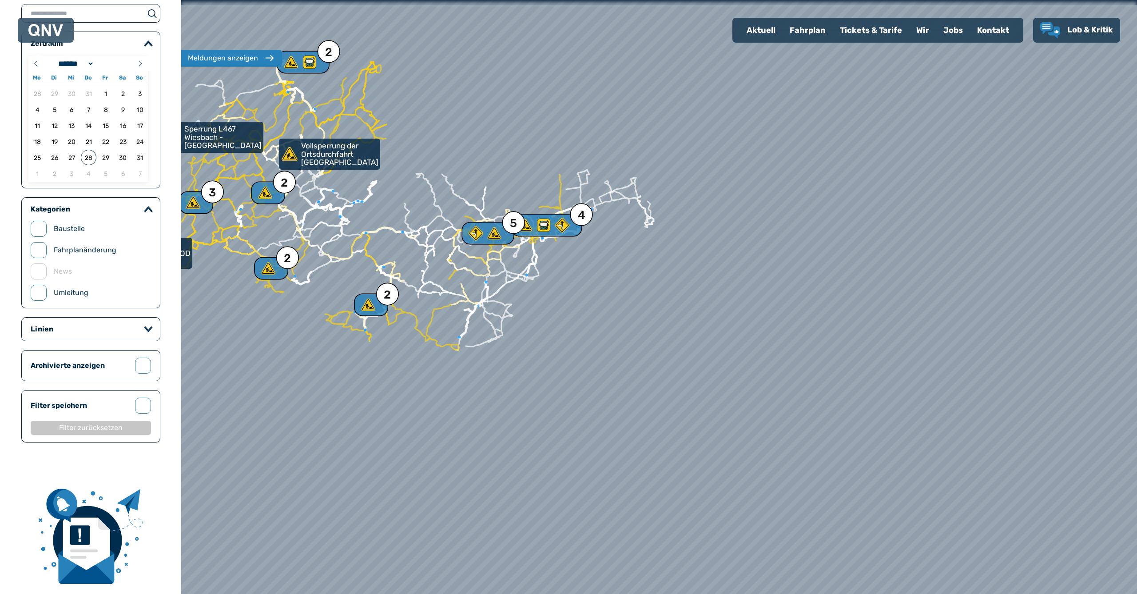
drag, startPoint x: 772, startPoint y: 231, endPoint x: 632, endPoint y: 322, distance: 166.2
click at [633, 324] on div at bounding box center [656, 298] width 1147 height 712
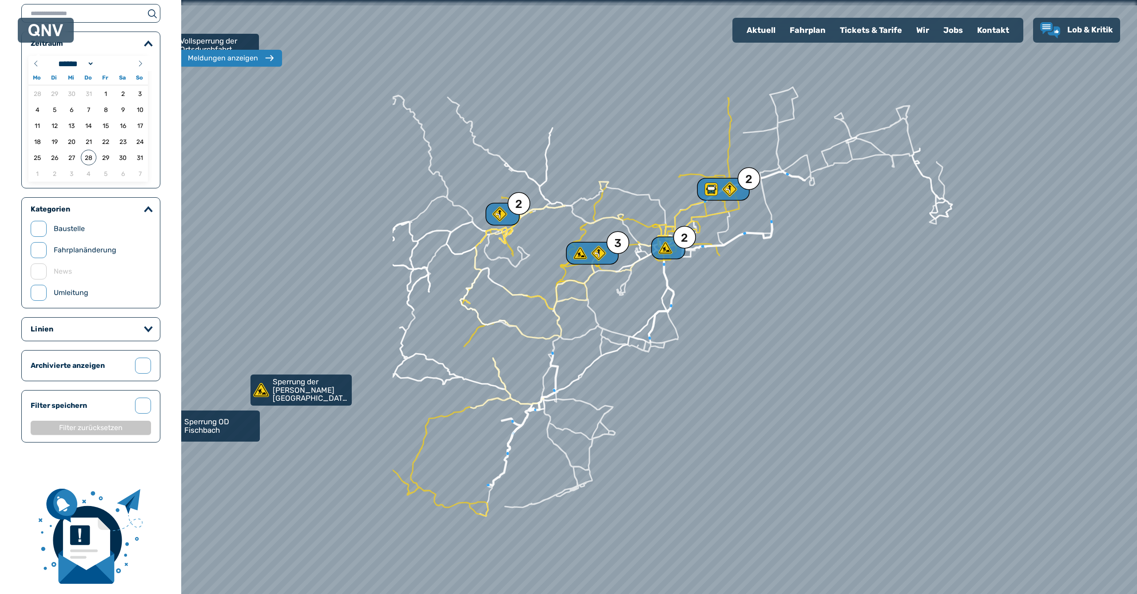
drag, startPoint x: 437, startPoint y: 223, endPoint x: 744, endPoint y: 247, distance: 307.9
click at [744, 248] on div at bounding box center [659, 296] width 1147 height 712
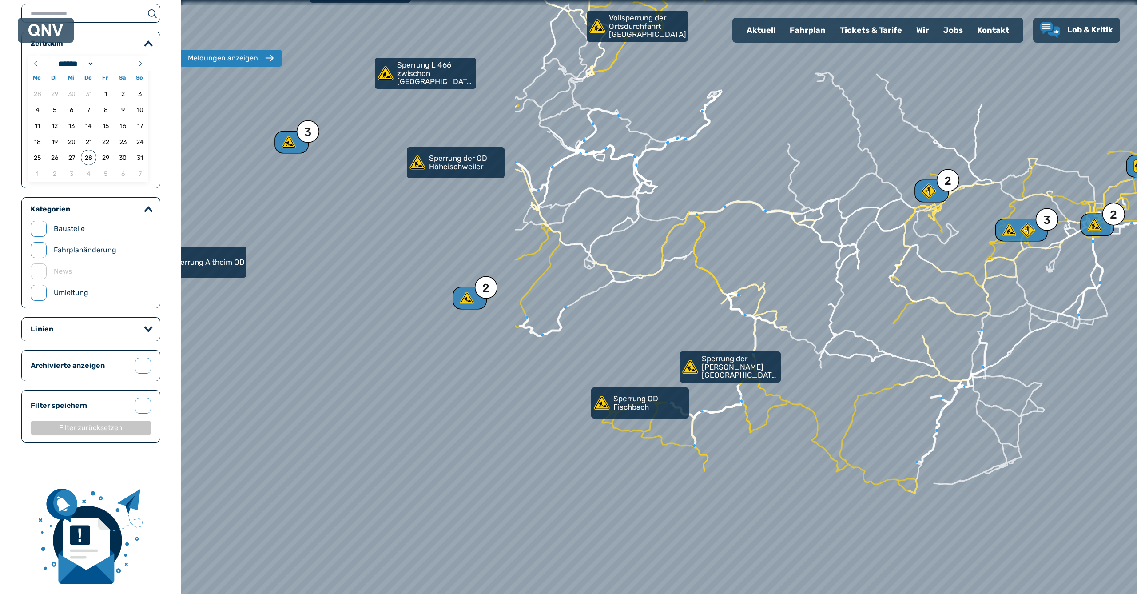
drag, startPoint x: 692, startPoint y: 261, endPoint x: 941, endPoint y: 246, distance: 248.7
click at [941, 246] on div at bounding box center [682, 295] width 1147 height 712
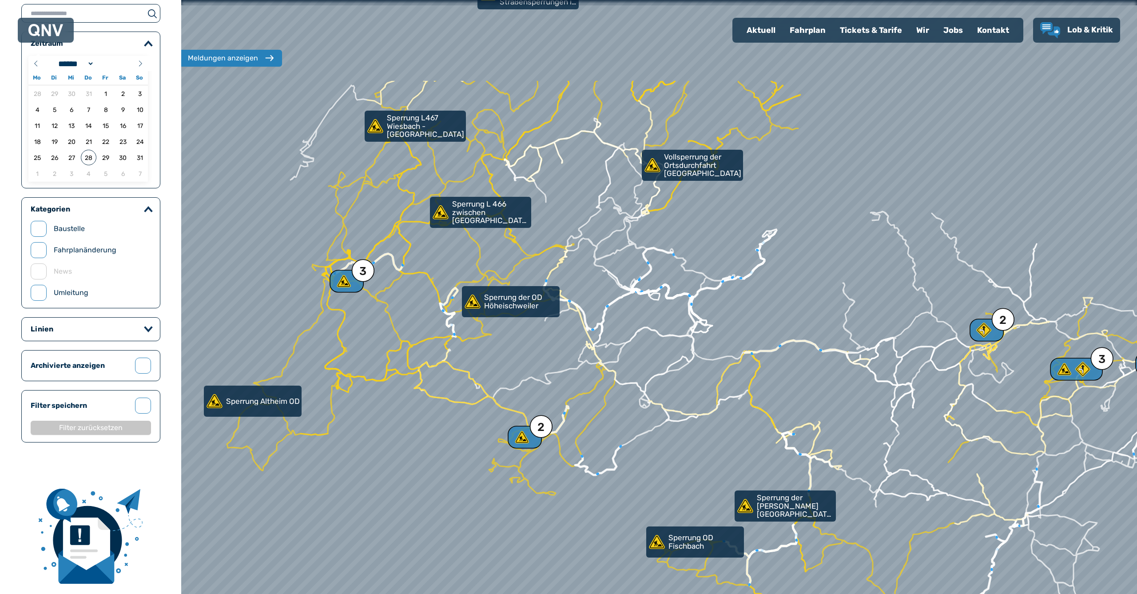
drag, startPoint x: 660, startPoint y: 192, endPoint x: 702, endPoint y: 300, distance: 116.1
click at [702, 300] on div at bounding box center [659, 296] width 1147 height 712
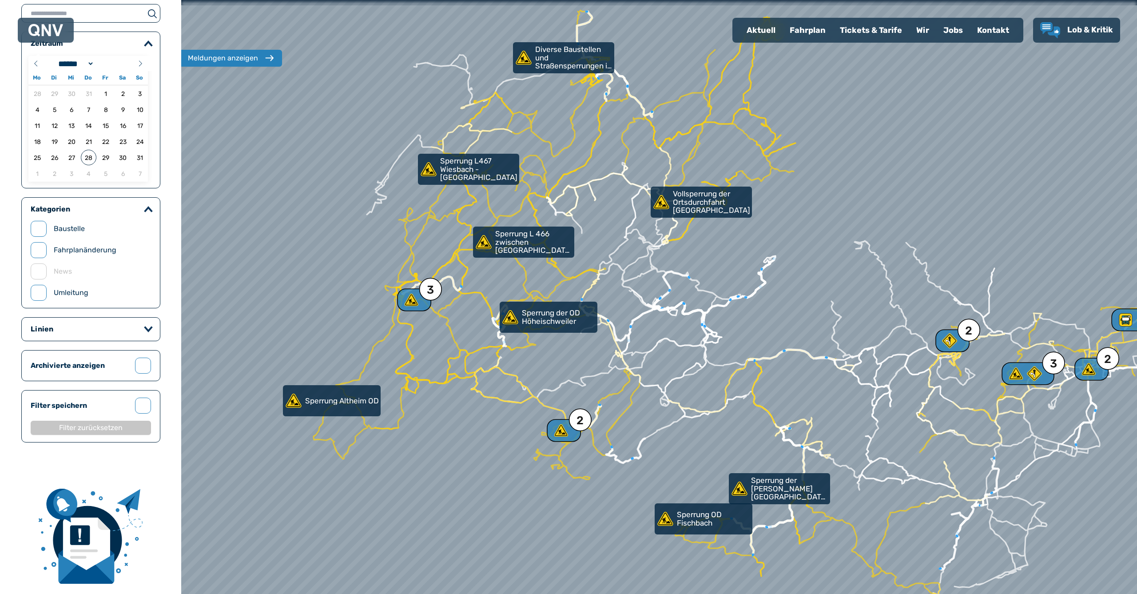
click at [46, 26] on img at bounding box center [45, 30] width 35 height 12
